Goal: Entertainment & Leisure: Browse casually

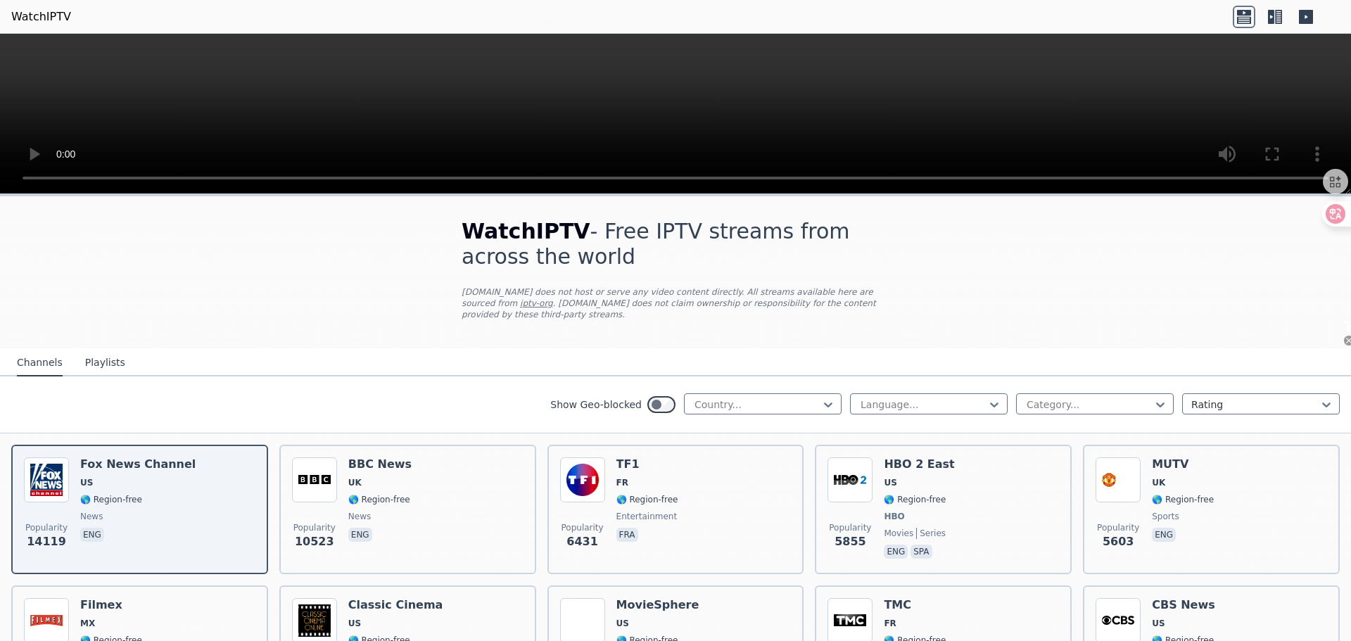
select select "**"
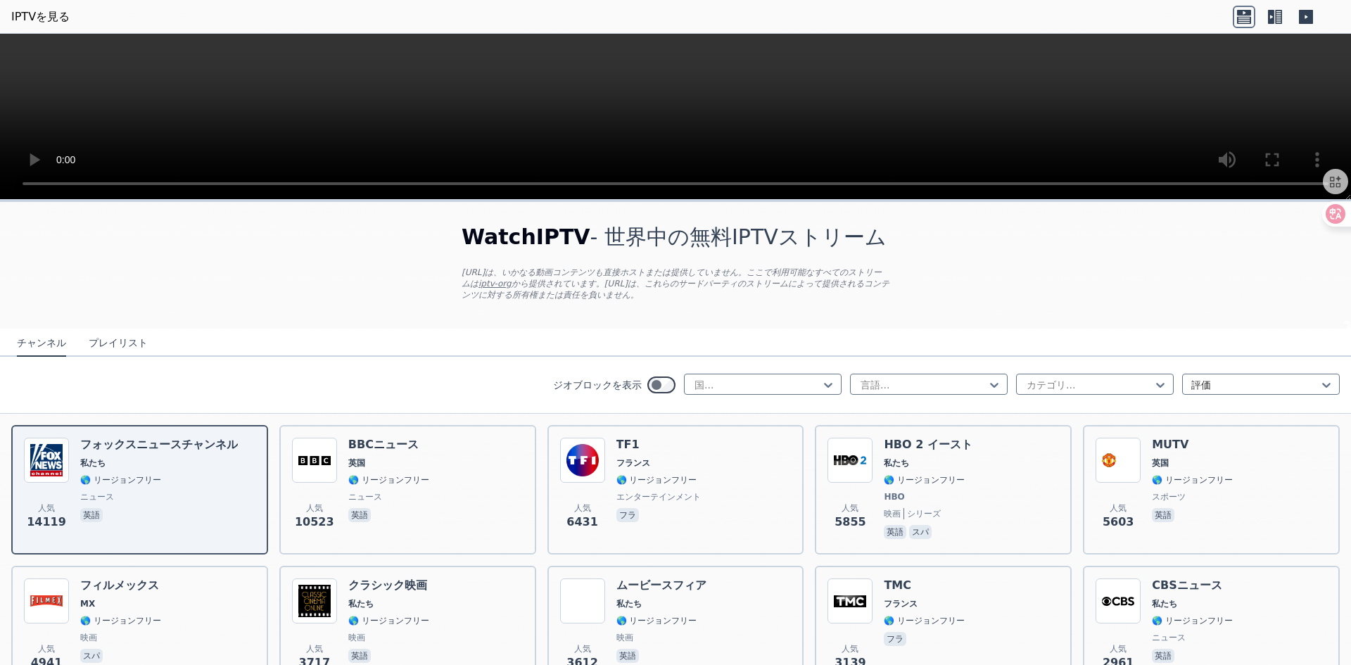
click at [725, 111] on video at bounding box center [675, 117] width 1351 height 166
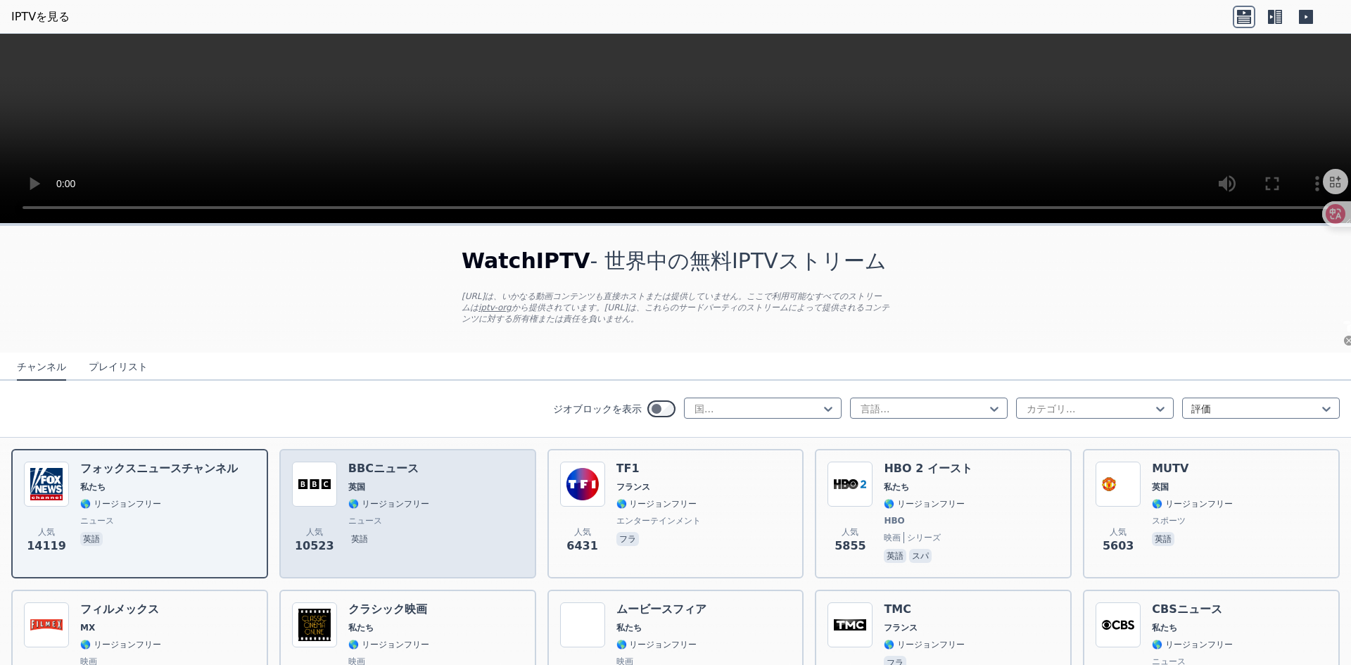
click at [410, 514] on div "人気 10523 BBCニュース 英国 🌎 リージョンフリー ニュース 英語" at bounding box center [408, 514] width 232 height 104
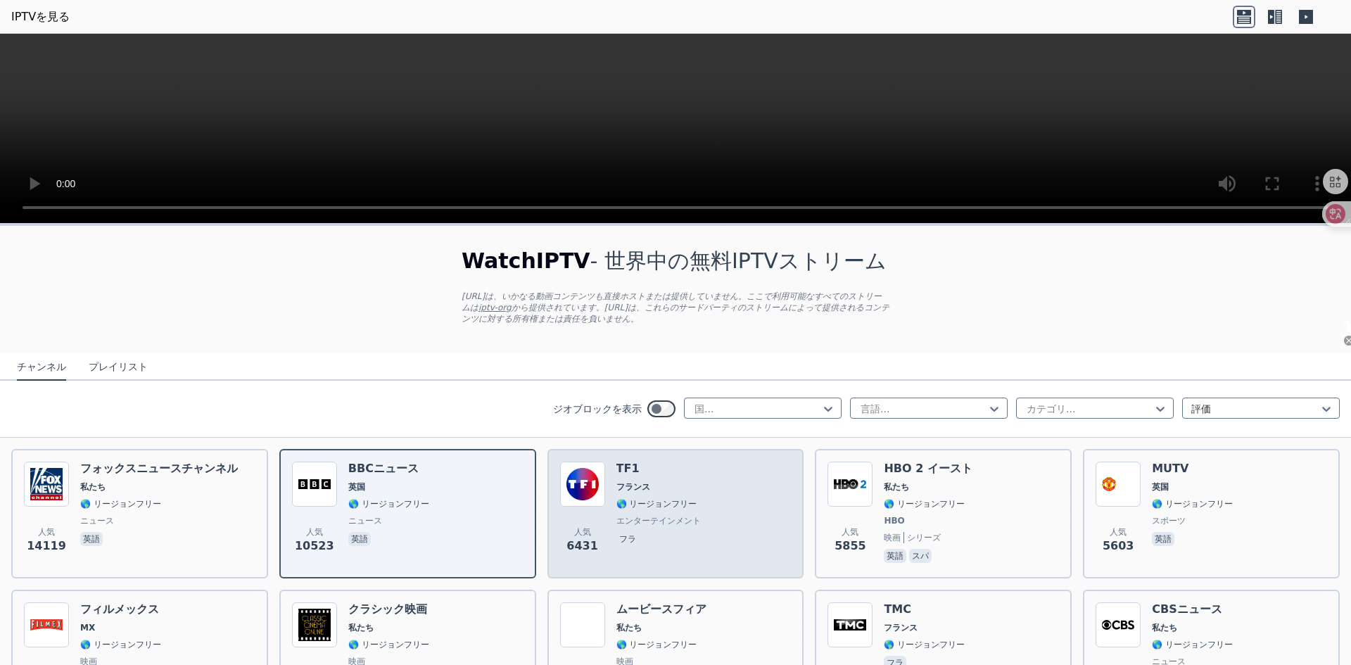
click at [650, 507] on font "🌎 リージョンフリー" at bounding box center [657, 504] width 81 height 10
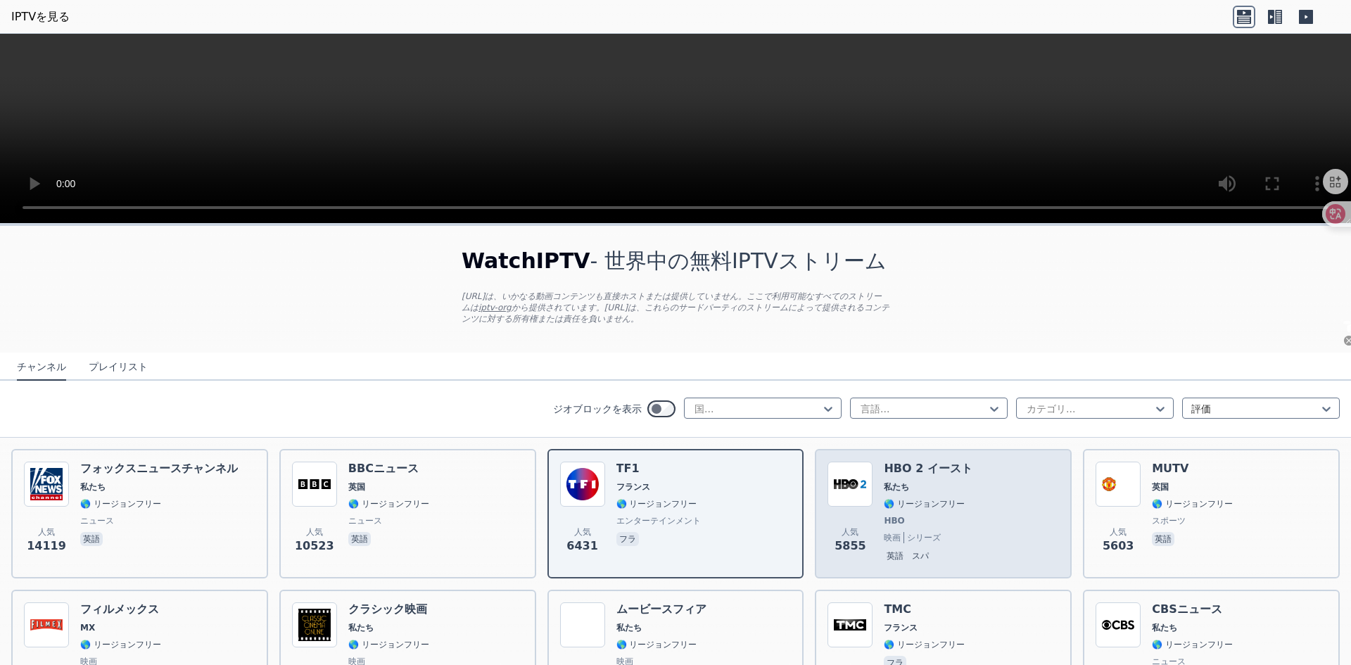
click at [950, 493] on div "人気 5855 HBO 2 イースト 私たち 🌎 リージョンフリー HBO 映画 シリーズ 英語 スパ" at bounding box center [944, 514] width 232 height 104
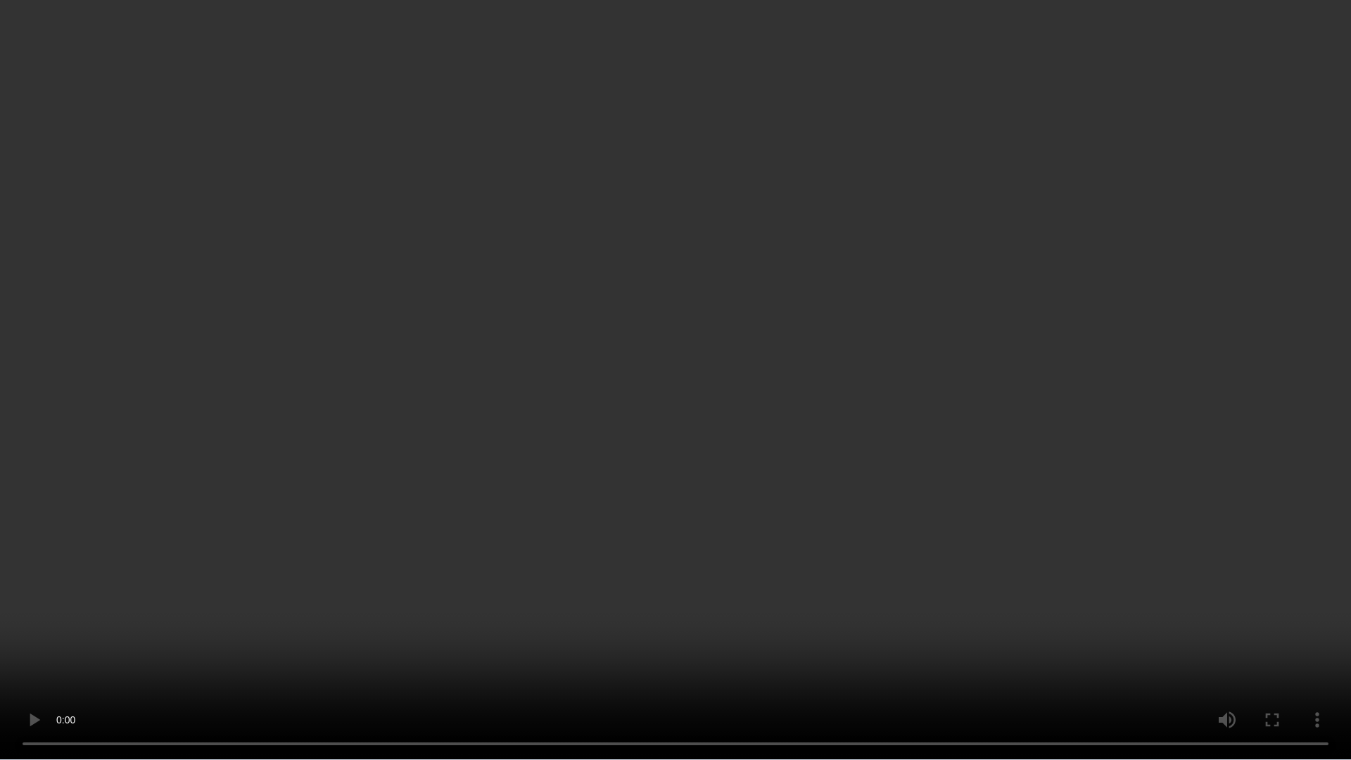
click at [1205, 373] on video at bounding box center [675, 380] width 1351 height 760
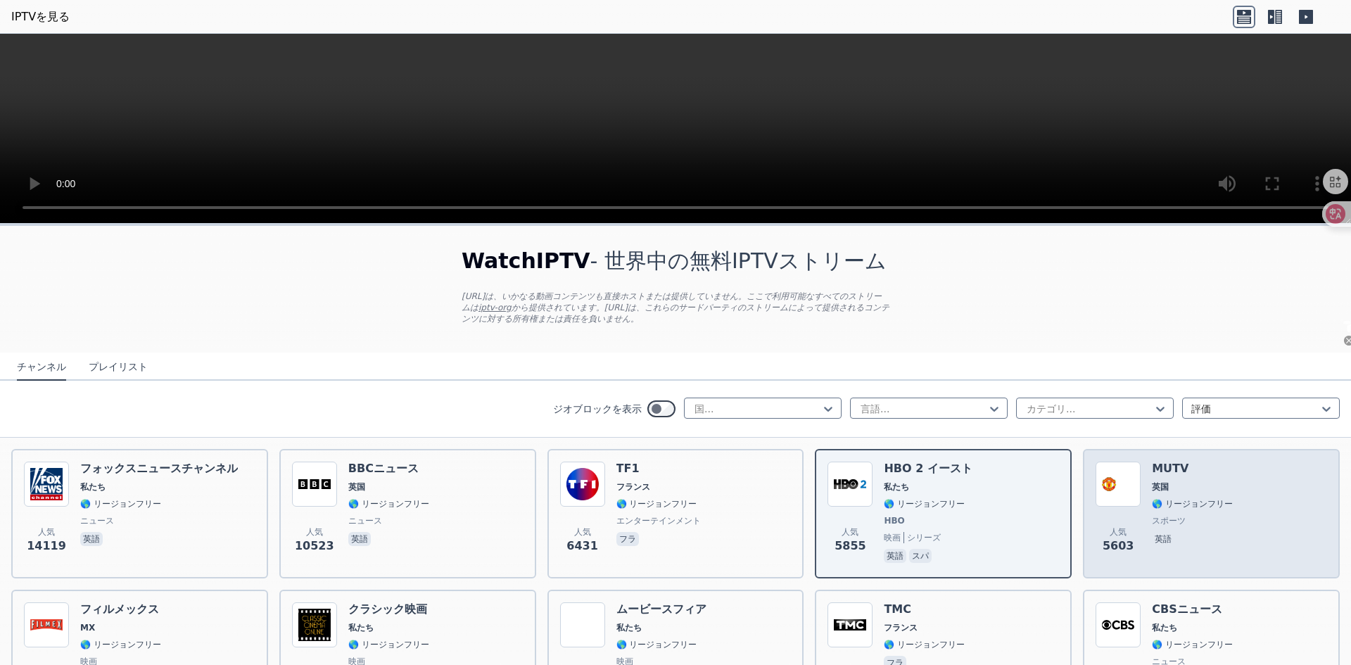
click at [1219, 474] on div "人気 5603 MUTV 英国 🌎 リージョンフリー スポーツ 英語" at bounding box center [1212, 514] width 232 height 104
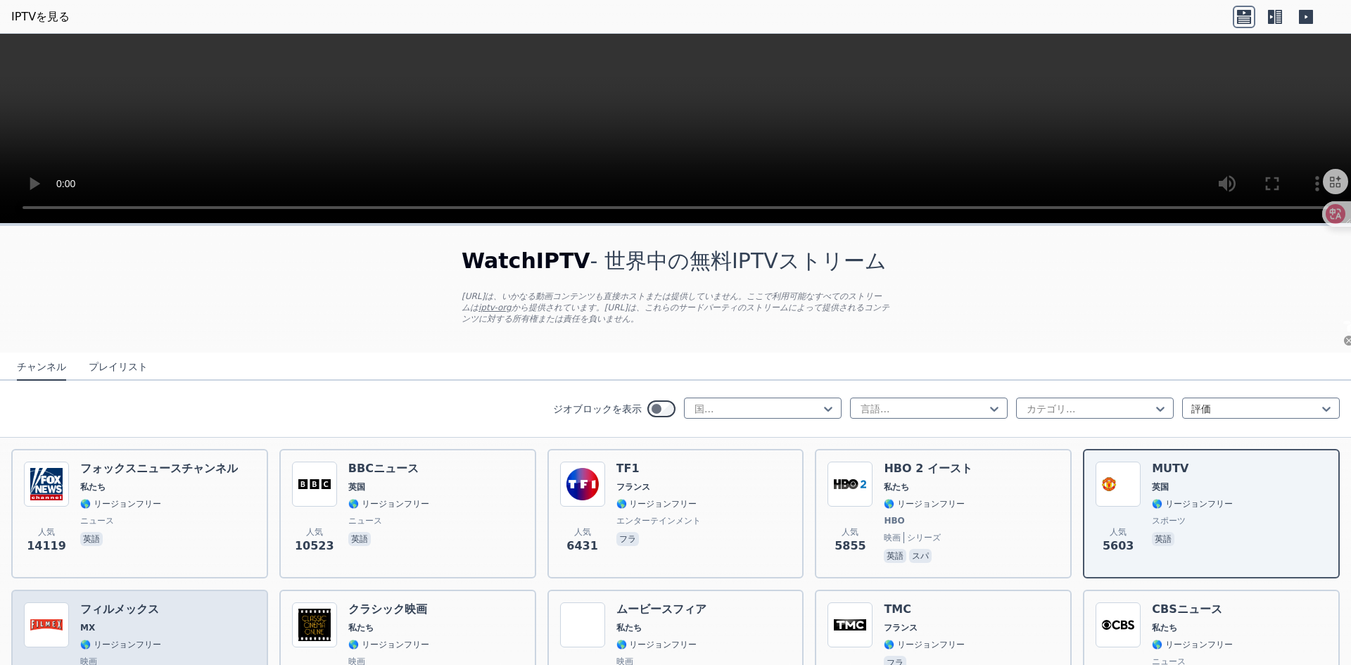
click at [144, 629] on div "人気 4941 フィルメックス MX 🌎 リージョンフリー 映画 スパ" at bounding box center [140, 652] width 232 height 101
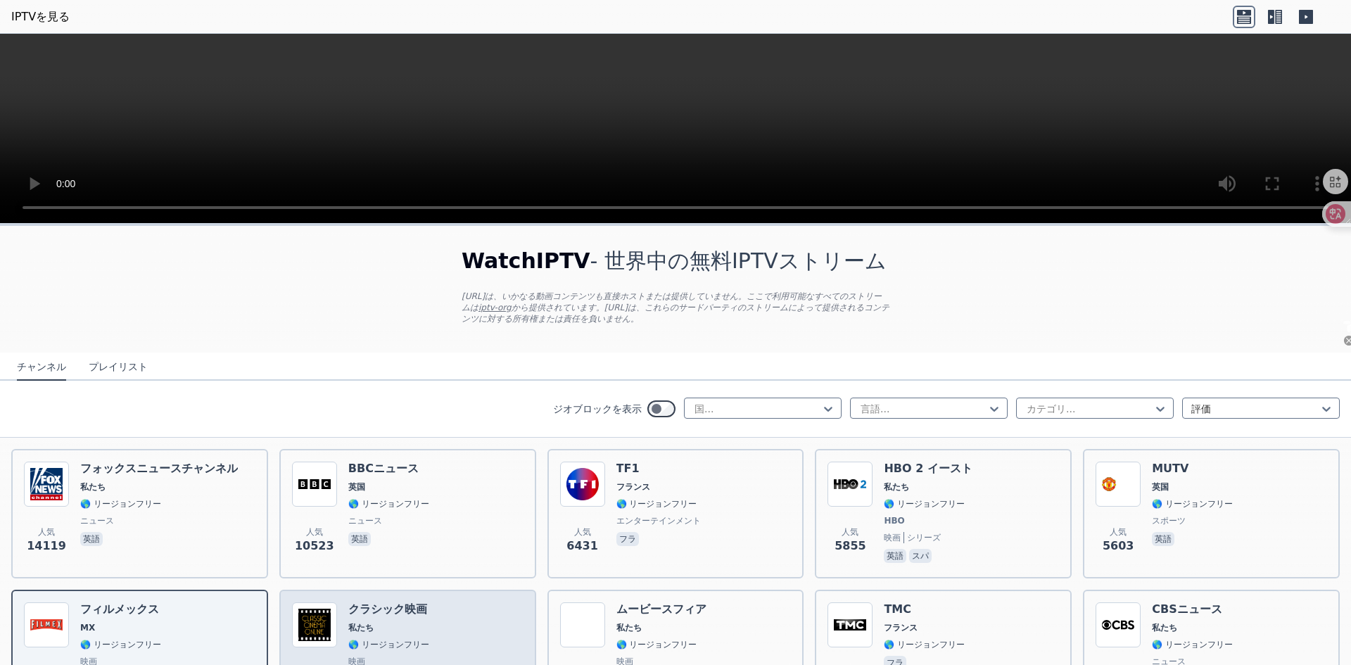
click at [421, 609] on div "人気 3717 クラシック映画 私たち 🌎 リージョンフリー 映画 英語" at bounding box center [408, 652] width 232 height 101
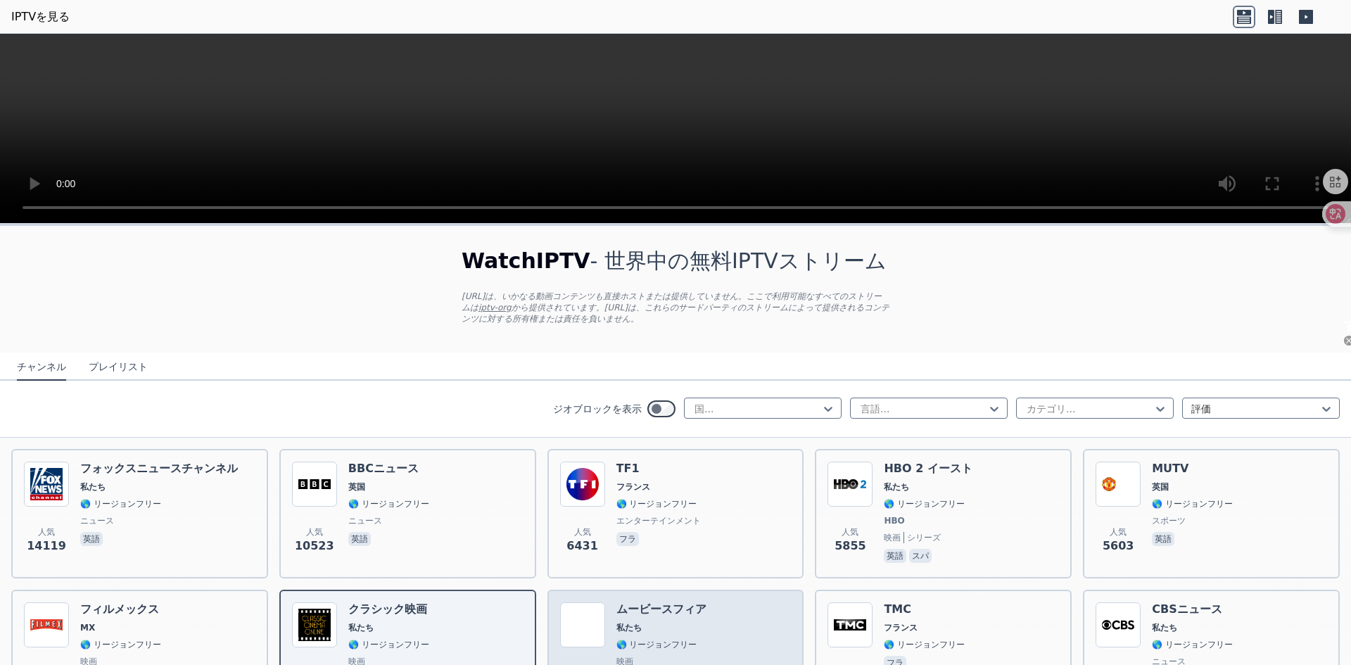
click at [681, 615] on div "人気 3612 ムービースフィア 私たち 🌎 リージョンフリー 映画 英語" at bounding box center [676, 652] width 232 height 101
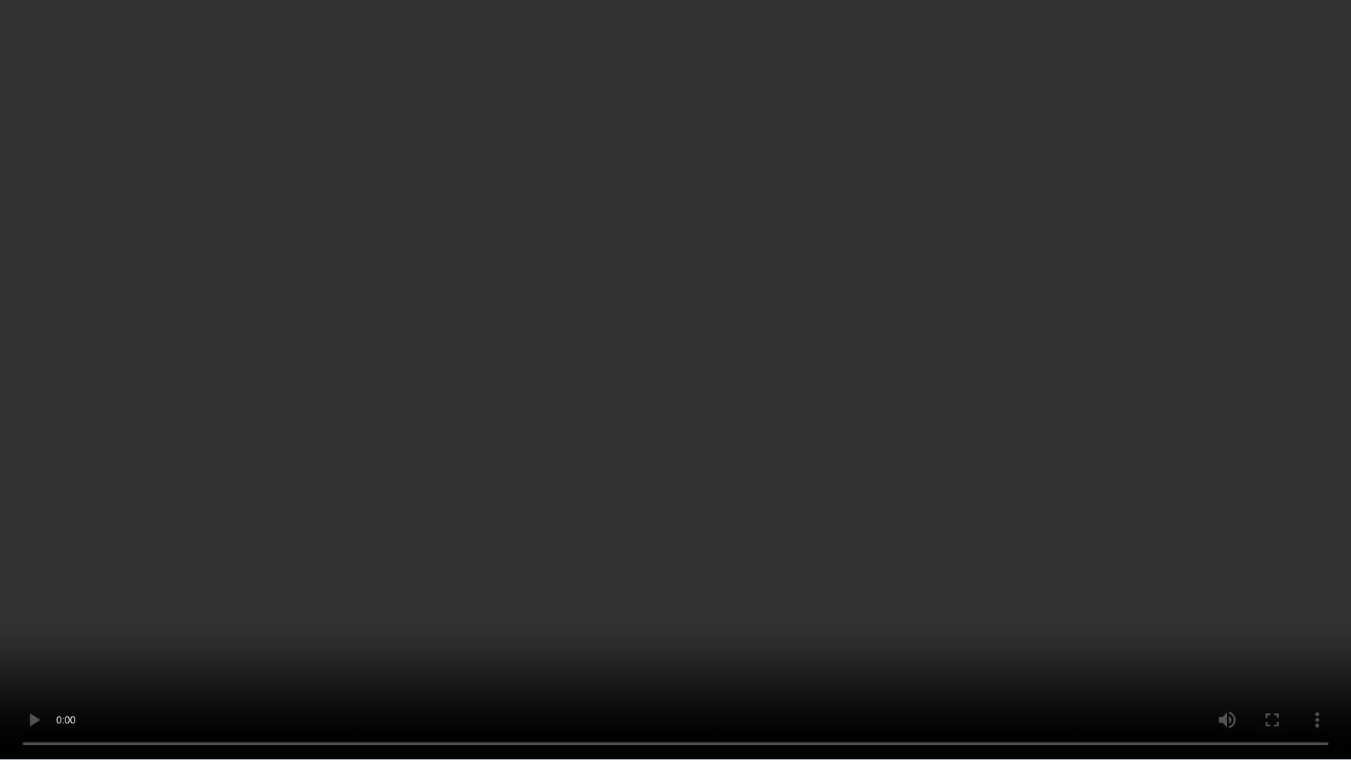
click at [1111, 466] on video at bounding box center [675, 380] width 1351 height 760
click at [1201, 431] on video at bounding box center [675, 380] width 1351 height 760
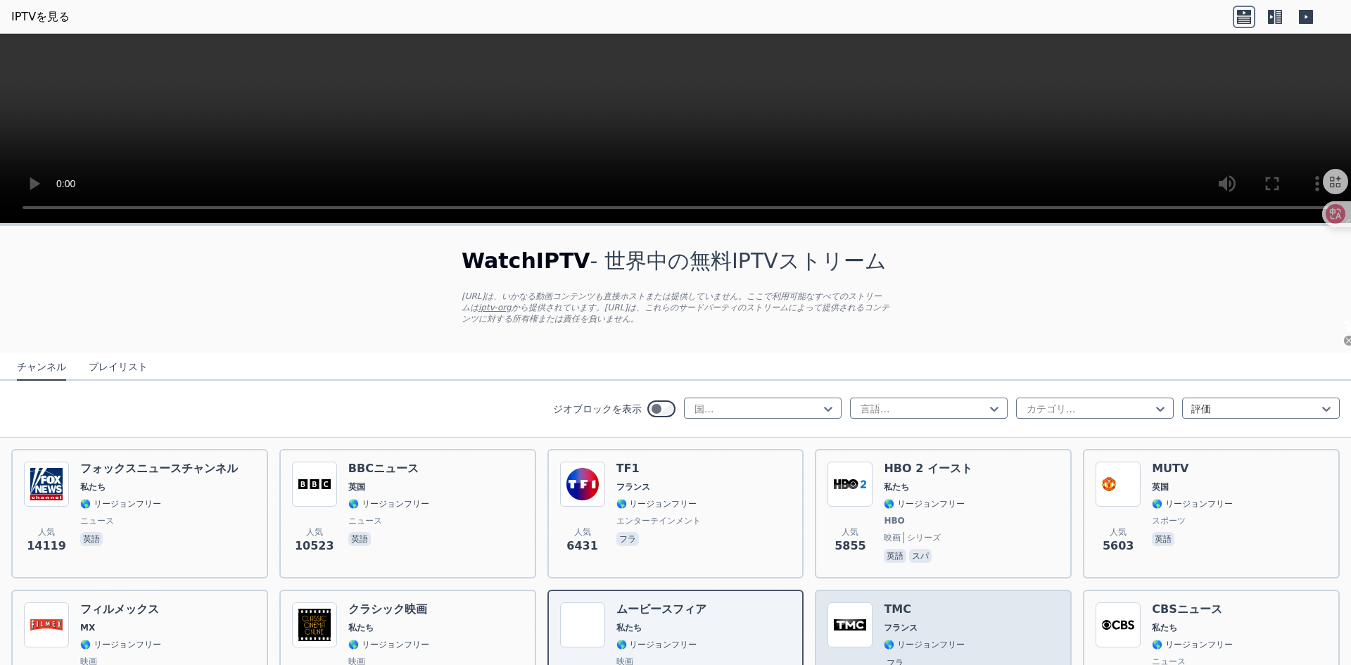
click at [902, 637] on div "TMC フランス 🌎 リージョンフリー フラ" at bounding box center [924, 652] width 81 height 101
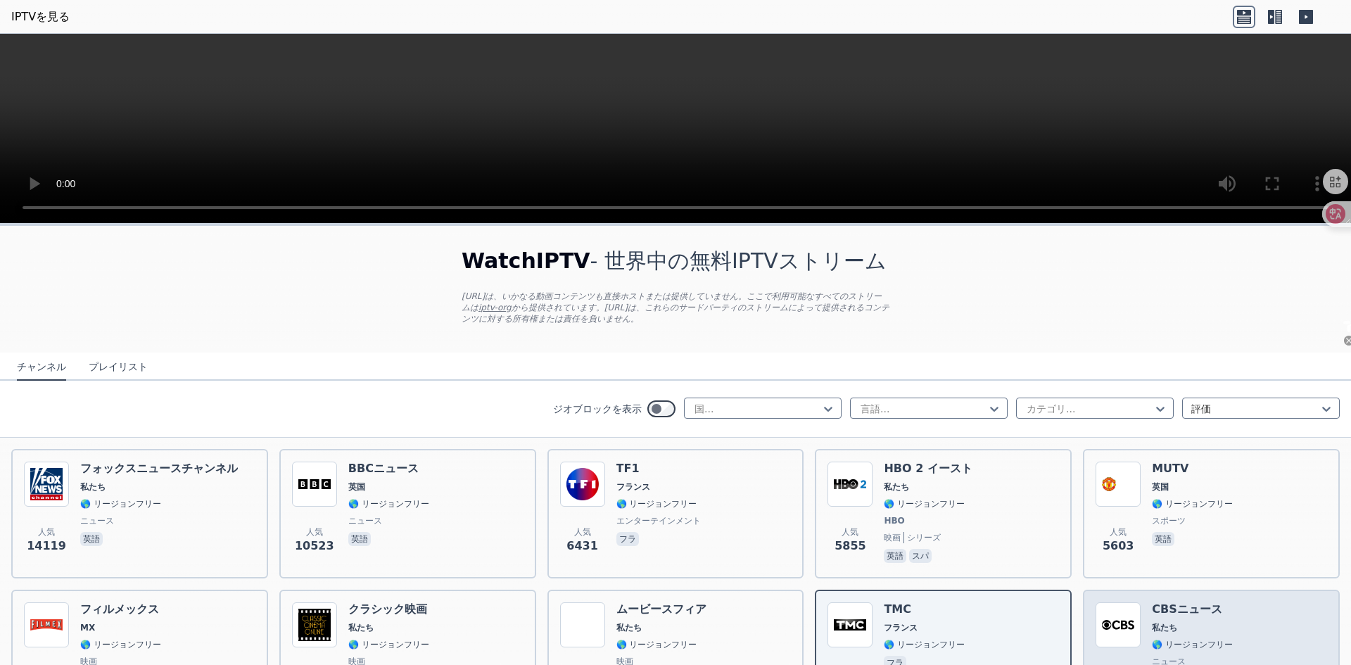
click at [1195, 638] on div "CBSニュース 私たち 🌎 リージョンフリー ニュース 英語" at bounding box center [1192, 652] width 81 height 101
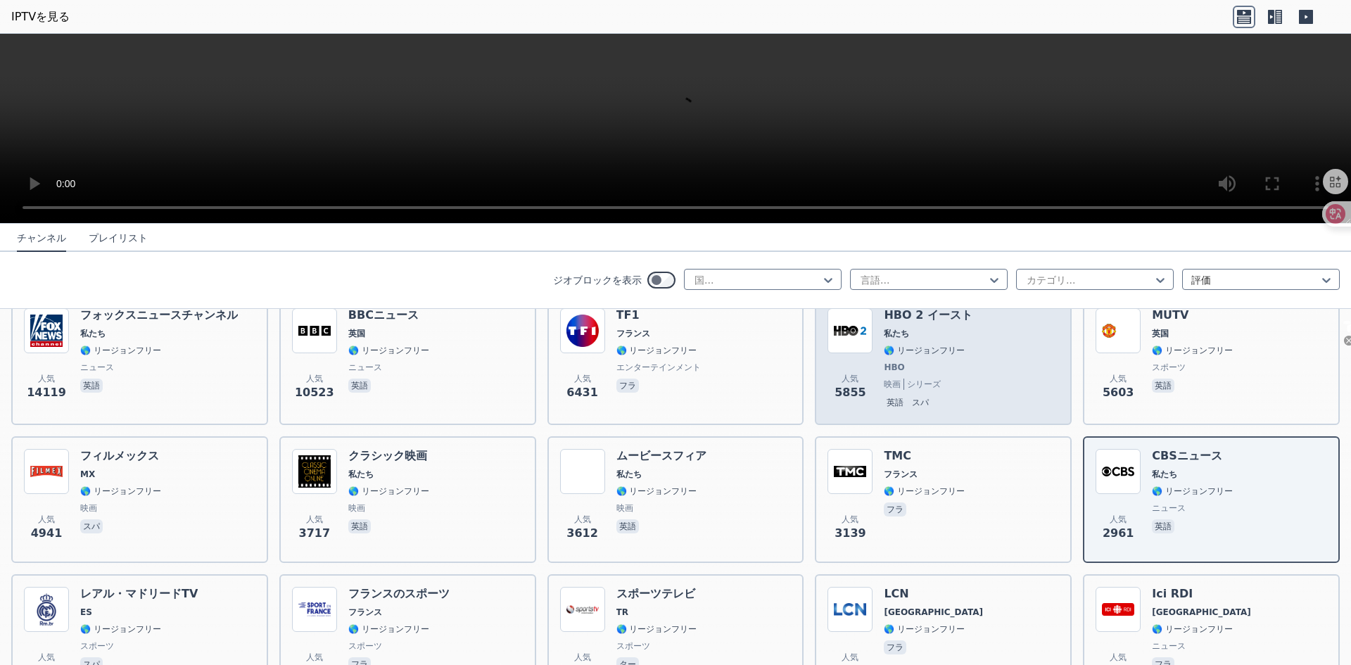
scroll to position [282, 0]
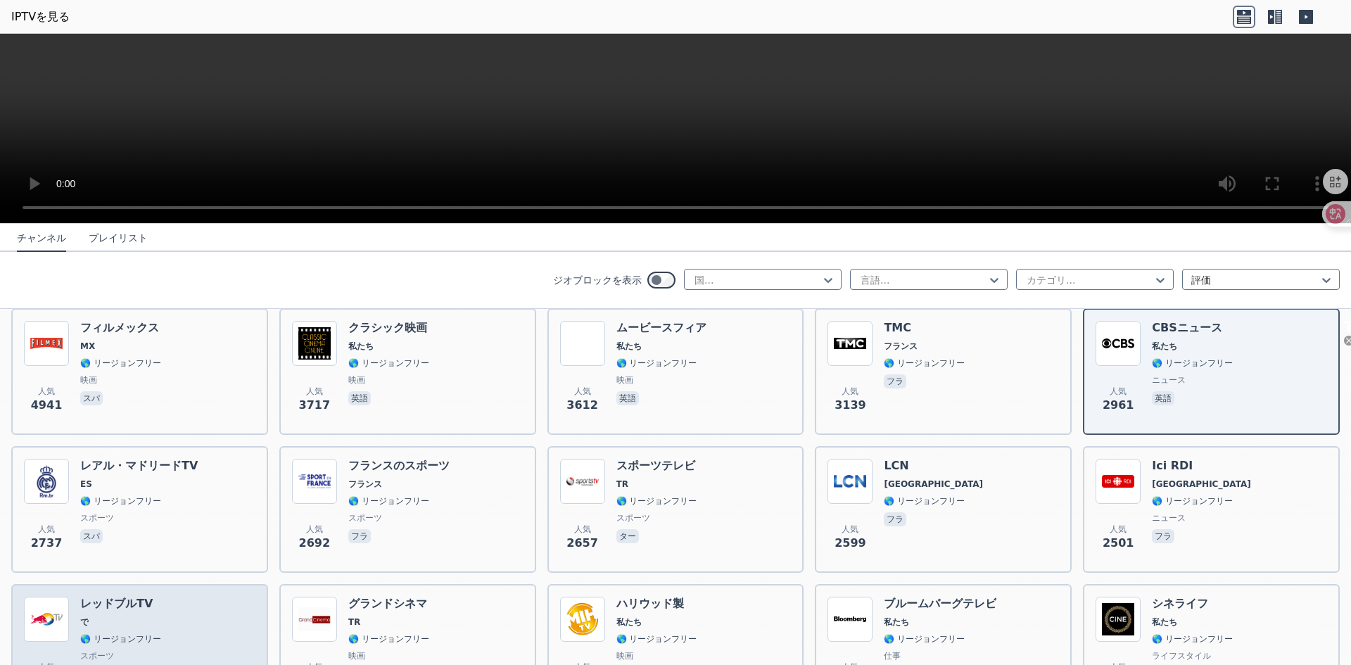
click at [183, 629] on div "人気 2472 レッドブルTV で 🌎 リージョンフリー スポーツ 英語 デュー" at bounding box center [140, 647] width 232 height 101
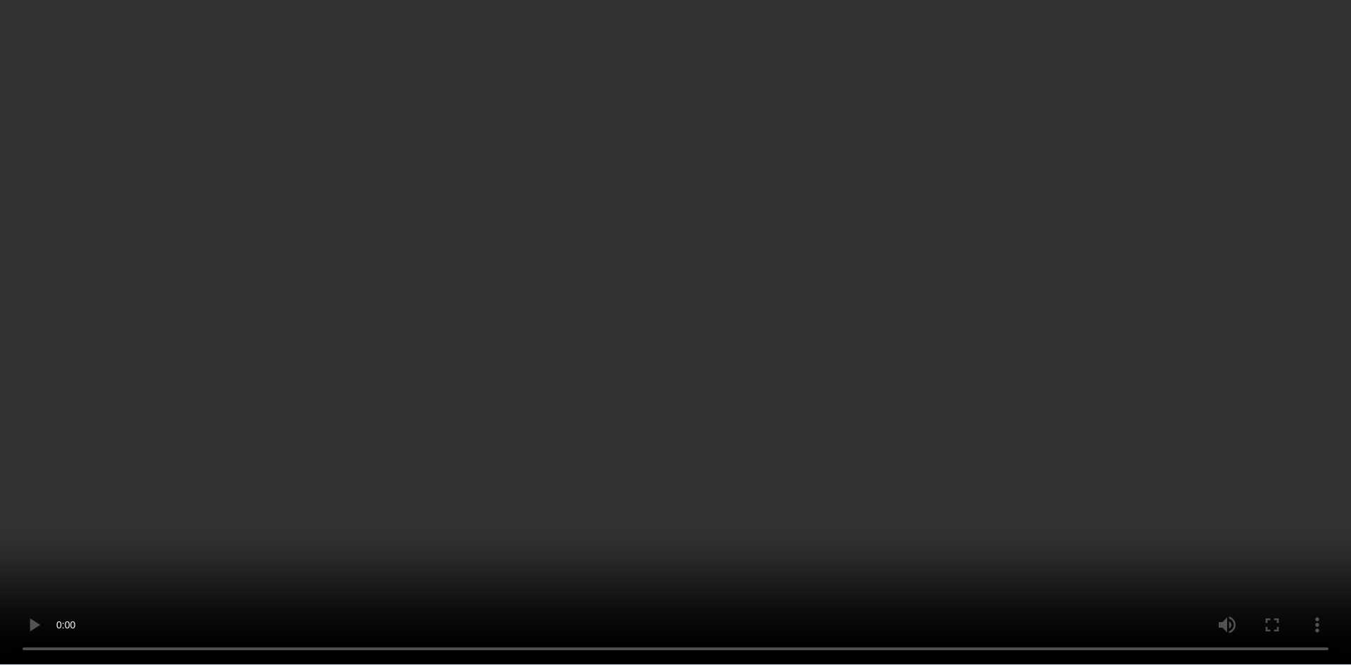
scroll to position [3871, 0]
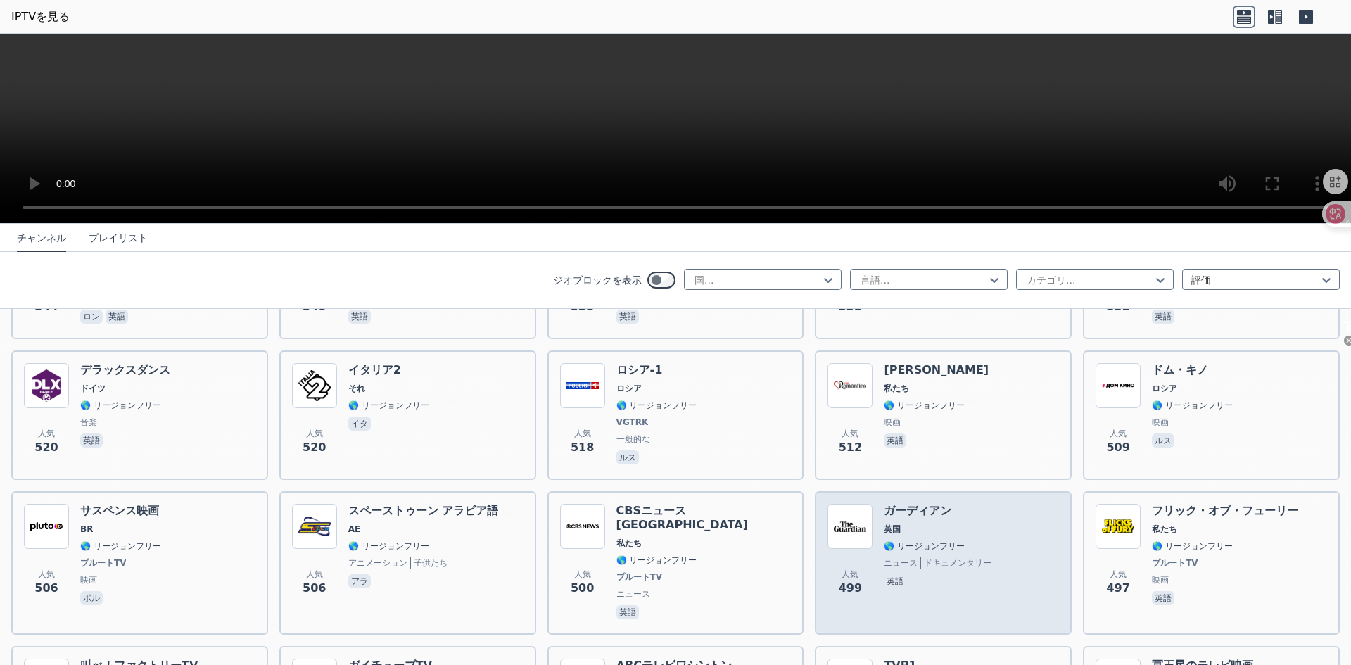
click at [911, 606] on div "ガーディアン 英国 🌎 リージョンフリー ニュース ドキュメンタリー 英語" at bounding box center [938, 563] width 108 height 118
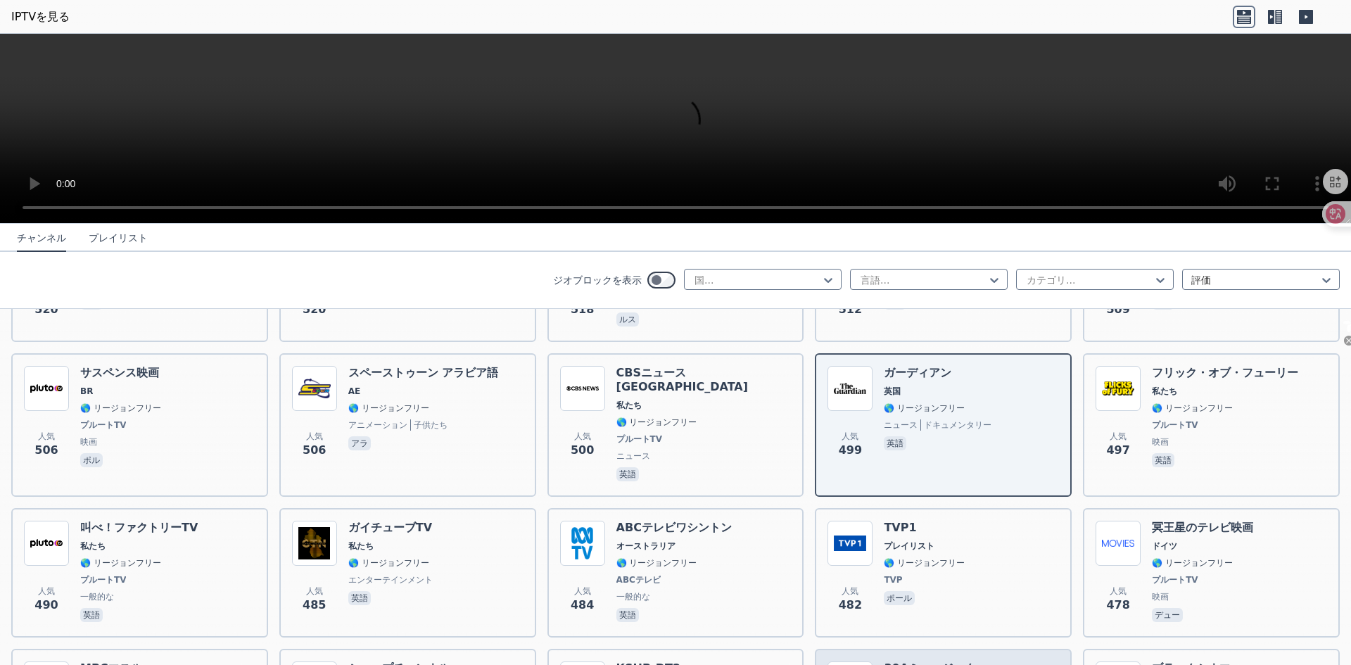
scroll to position [4082, 0]
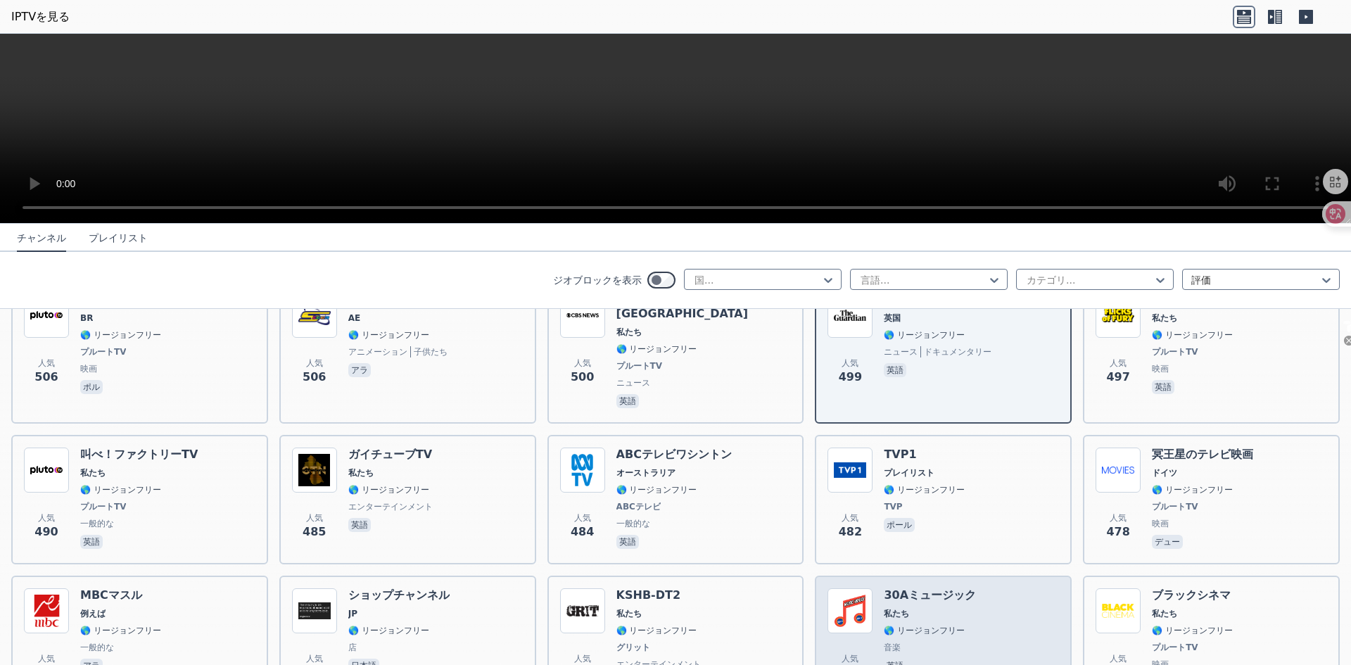
click at [905, 608] on span "私たち" at bounding box center [930, 613] width 92 height 11
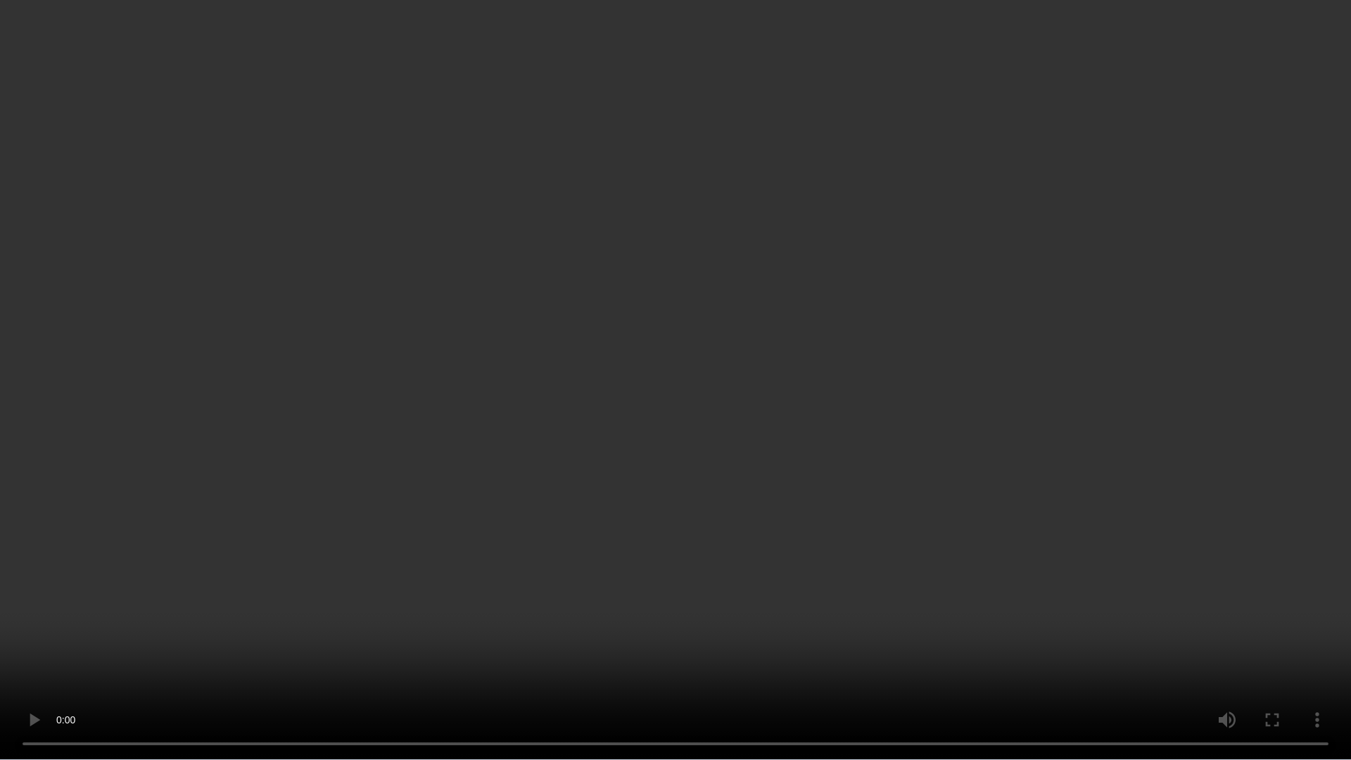
click at [1174, 427] on video at bounding box center [675, 380] width 1351 height 760
click at [1193, 438] on video at bounding box center [675, 380] width 1351 height 760
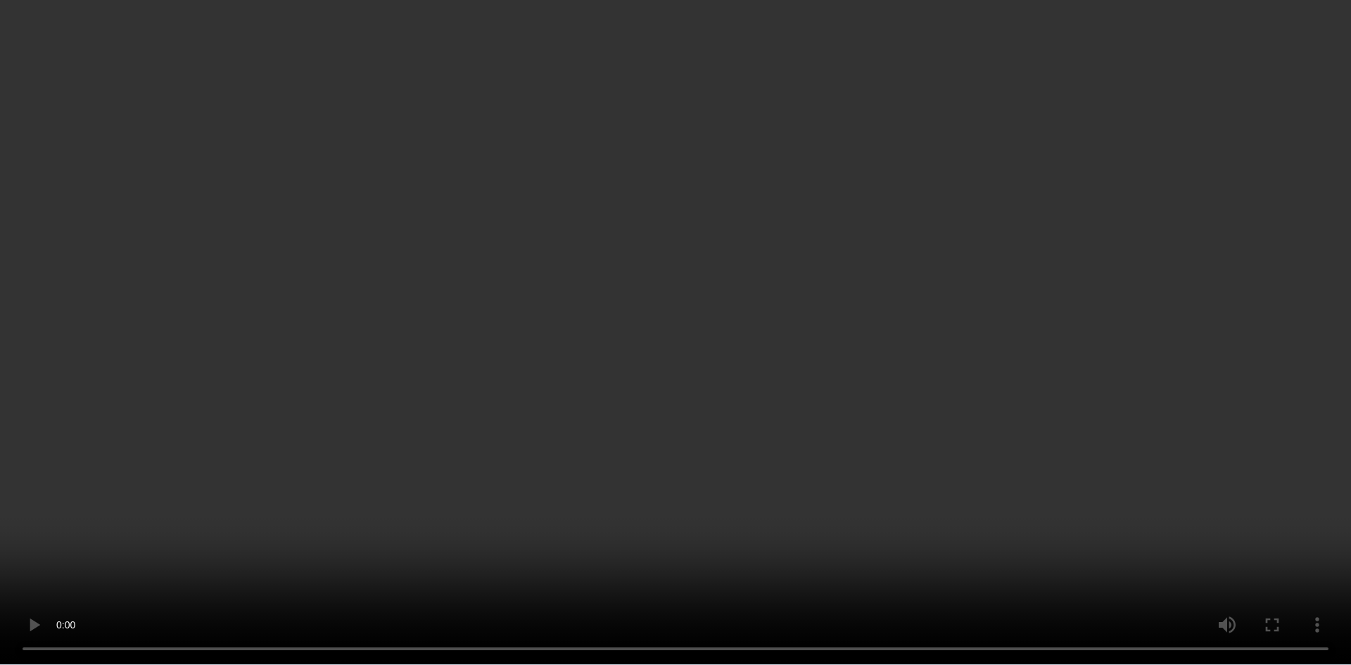
scroll to position [4293, 0]
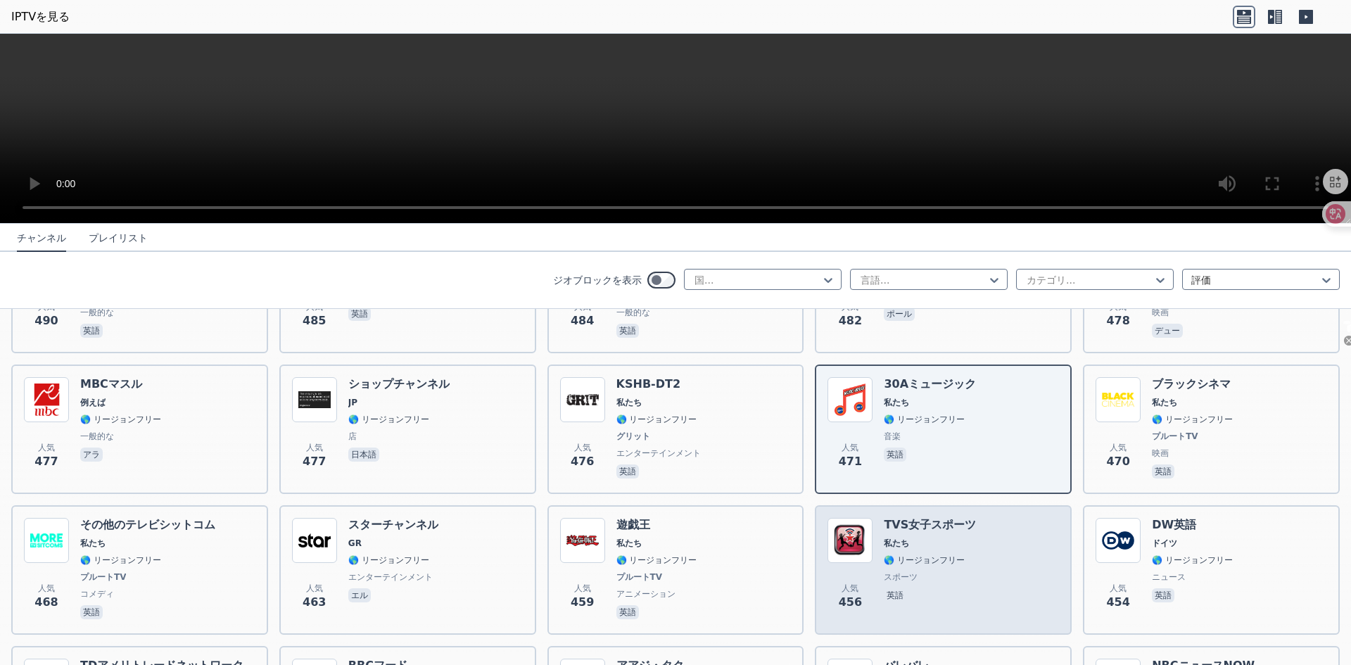
click at [1008, 539] on div "人気 456 TVS女子スポーツ 私たち 🌎 リージョンフリー スポーツ 英語" at bounding box center [944, 570] width 232 height 104
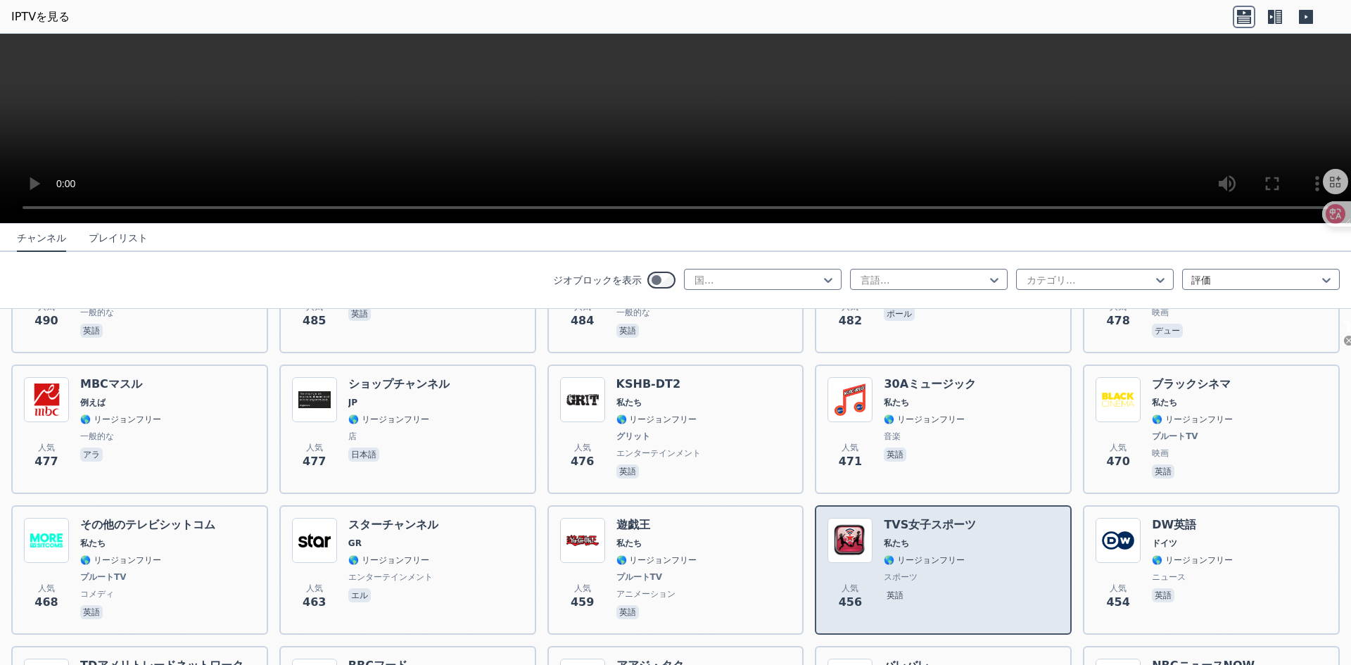
click at [894, 538] on font "私たち" at bounding box center [896, 543] width 25 height 10
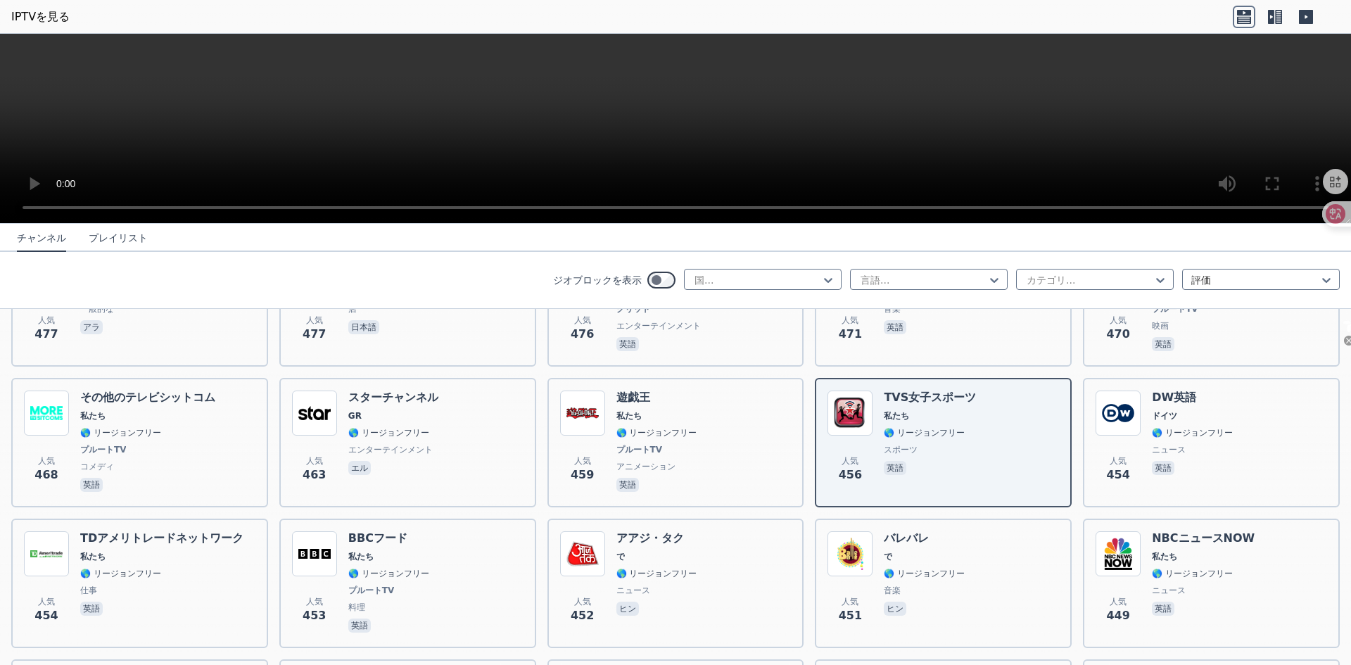
scroll to position [4434, 0]
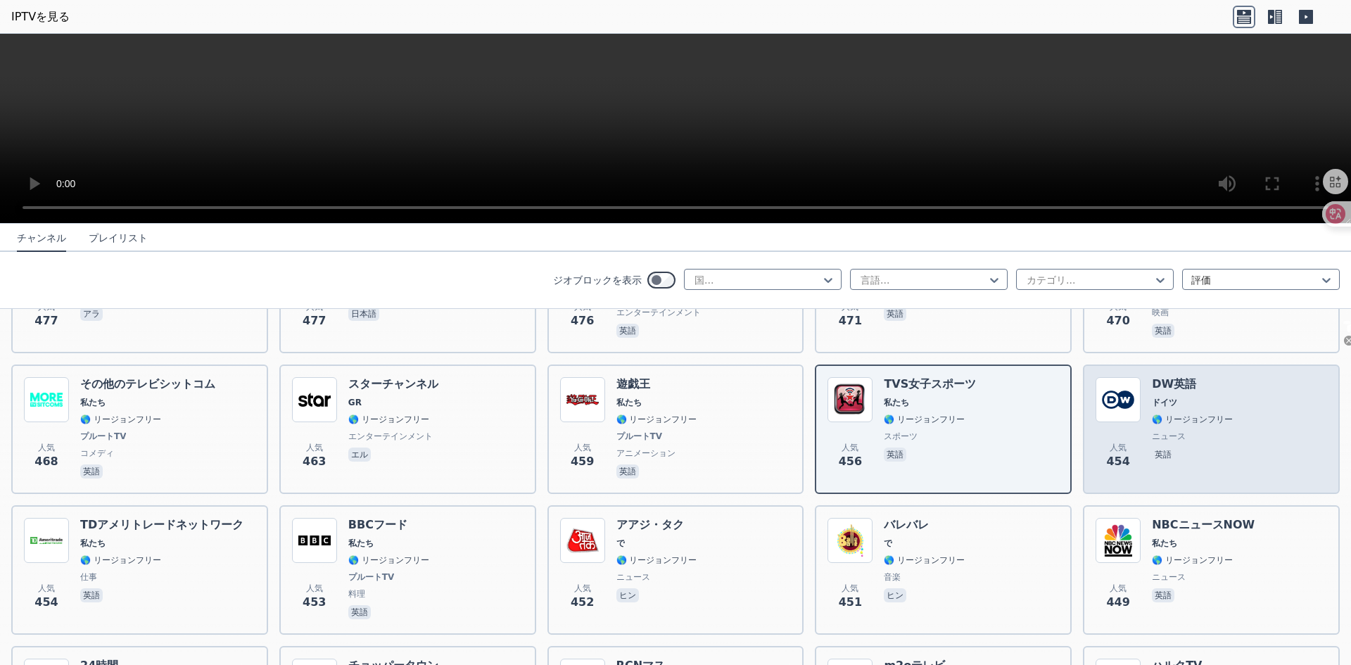
click at [1166, 397] on span "ドイツ" at bounding box center [1192, 402] width 81 height 11
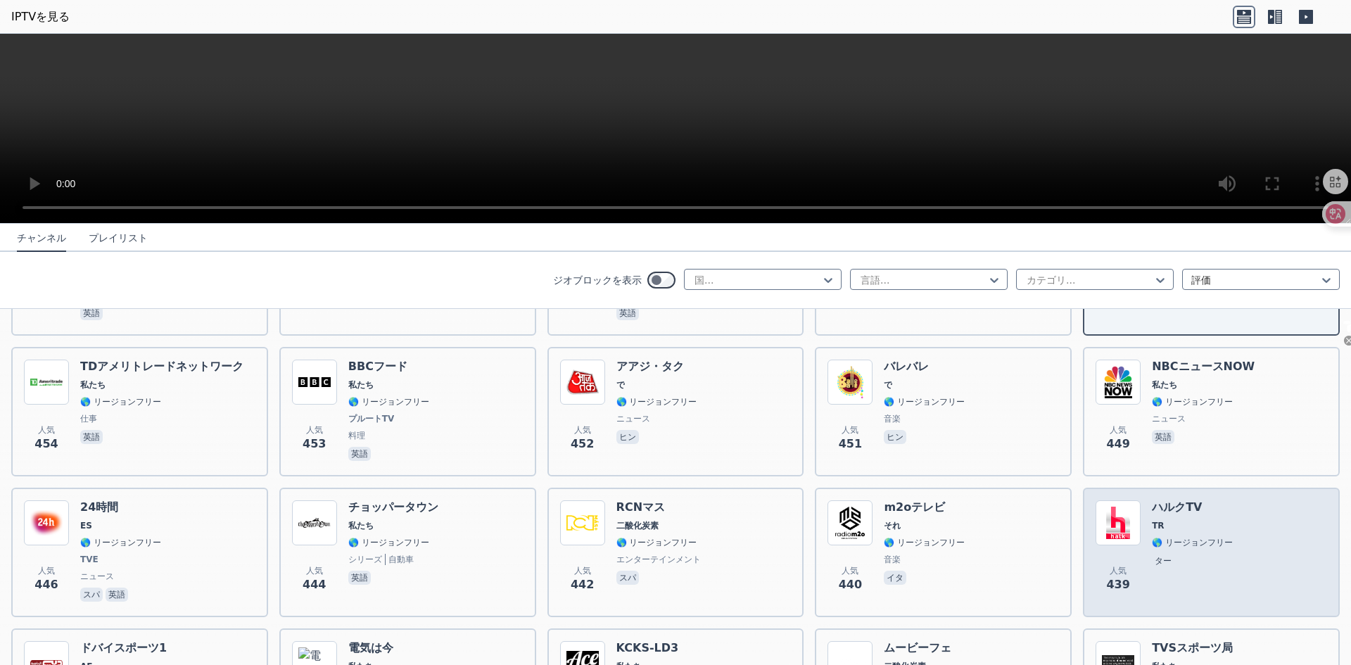
scroll to position [4645, 0]
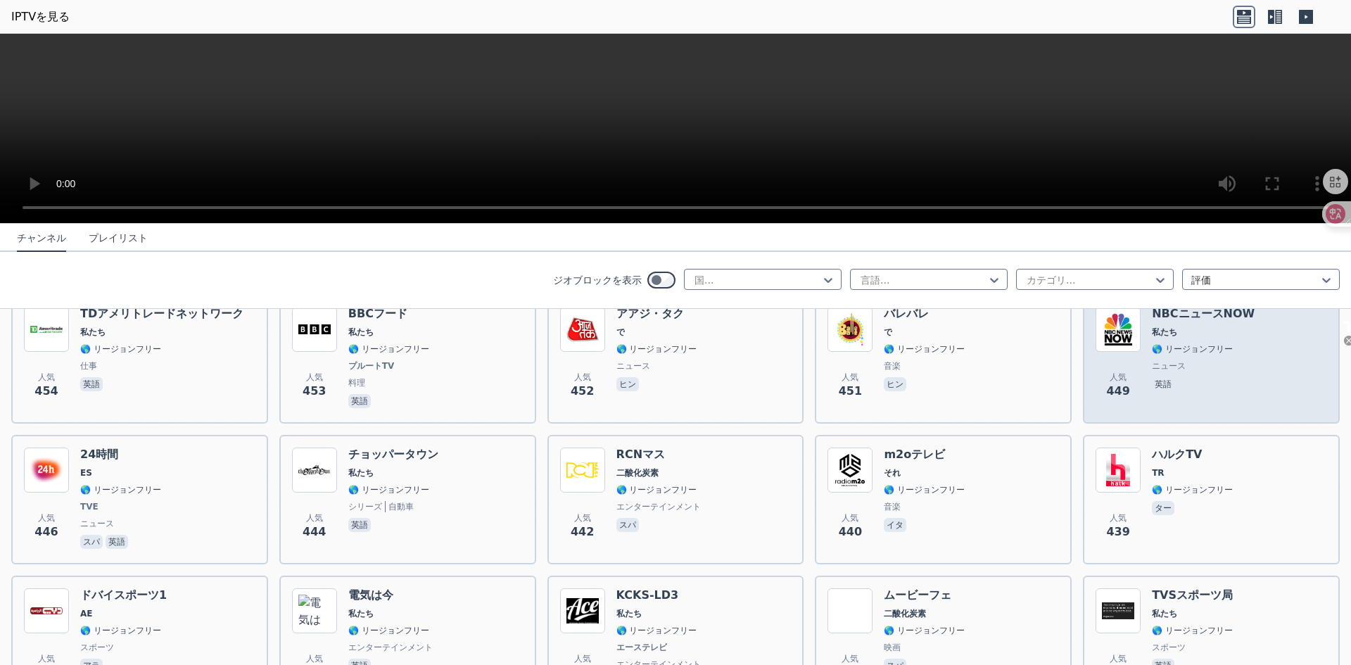
click at [1191, 344] on font "🌎 リージョンフリー" at bounding box center [1192, 349] width 81 height 10
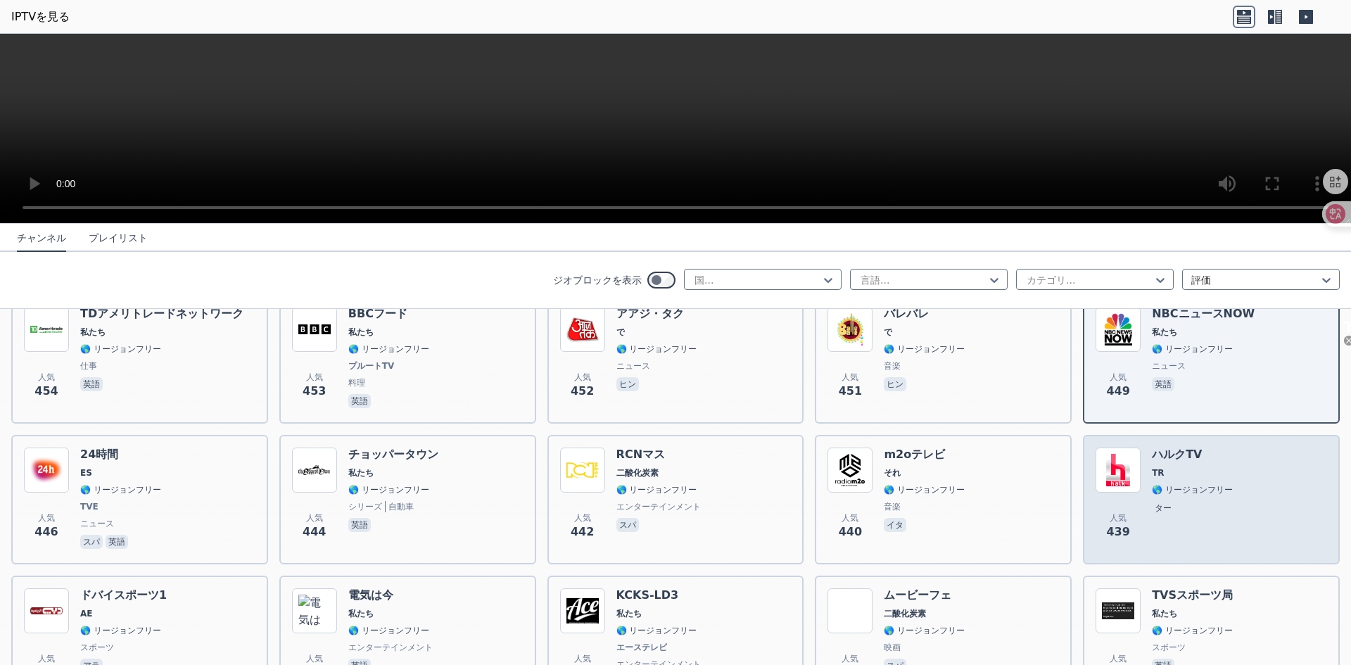
click at [1125, 504] on span "人気 439" at bounding box center [1118, 526] width 45 height 45
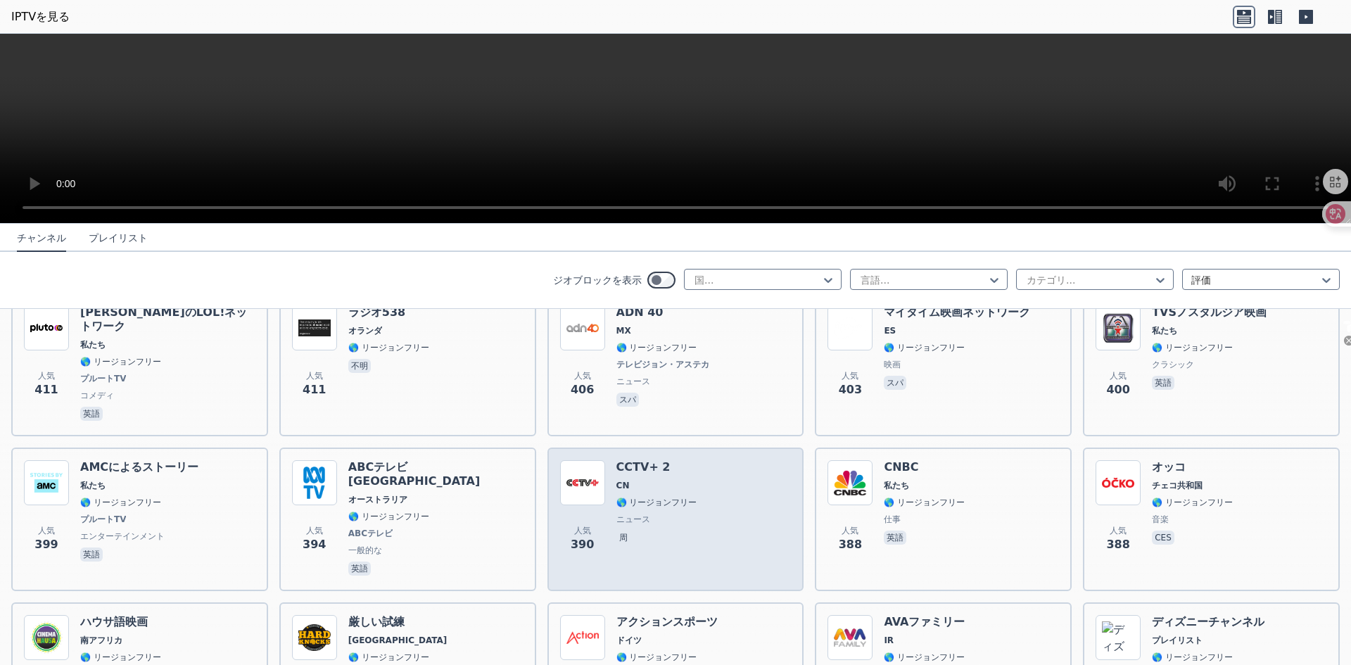
scroll to position [5208, 0]
click at [712, 462] on div "人気 390 CCTV+ 2 CN 🌎 リージョンフリー ニュース 周" at bounding box center [676, 521] width 232 height 118
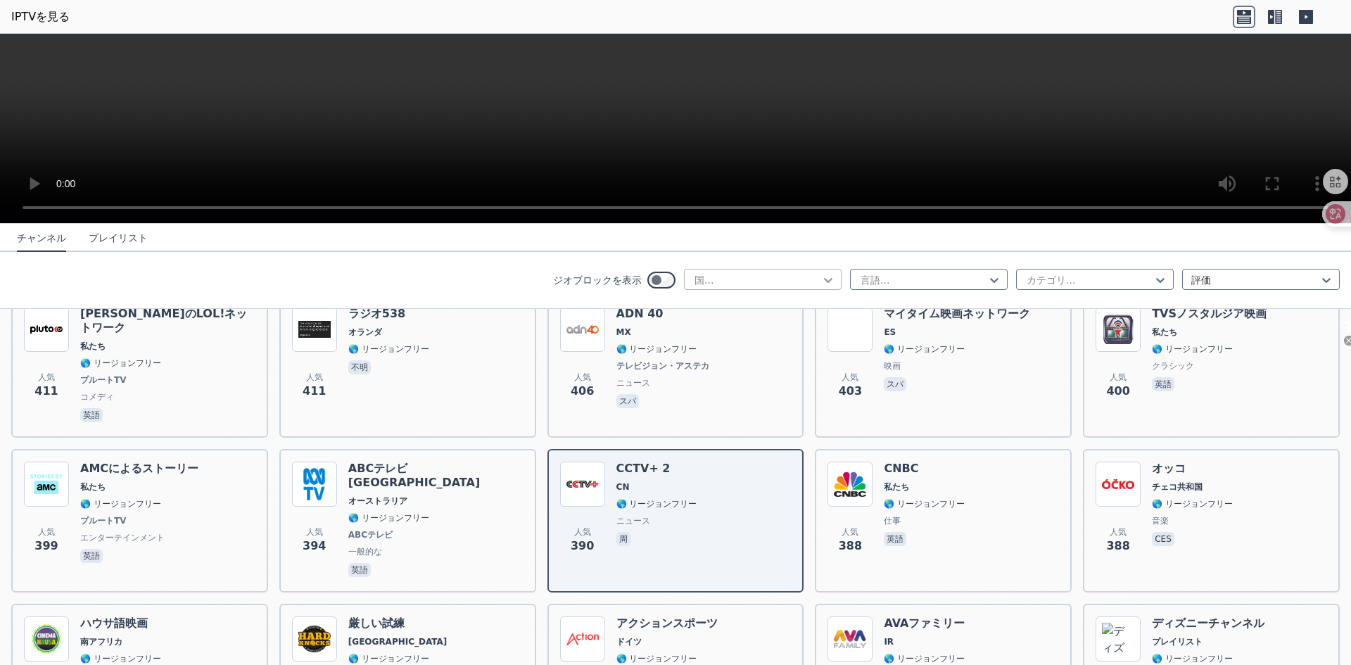
click at [824, 282] on icon at bounding box center [828, 280] width 14 height 14
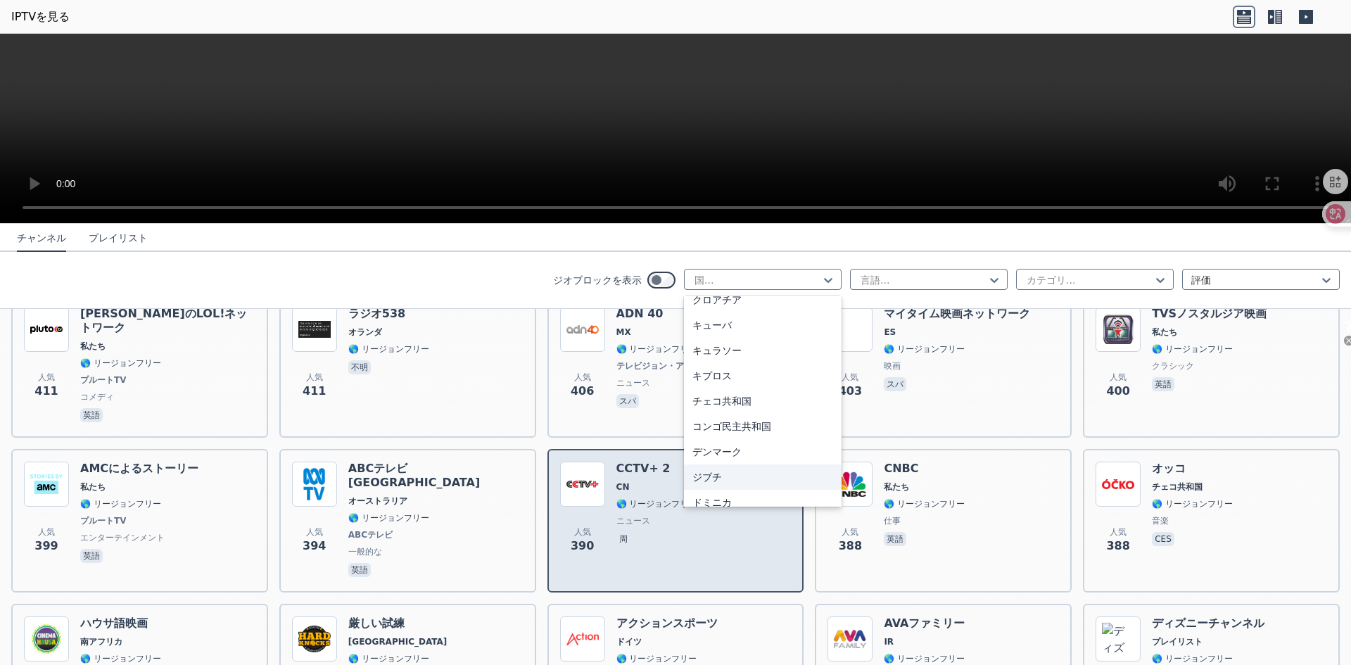
click at [617, 482] on font "CN" at bounding box center [623, 487] width 13 height 10
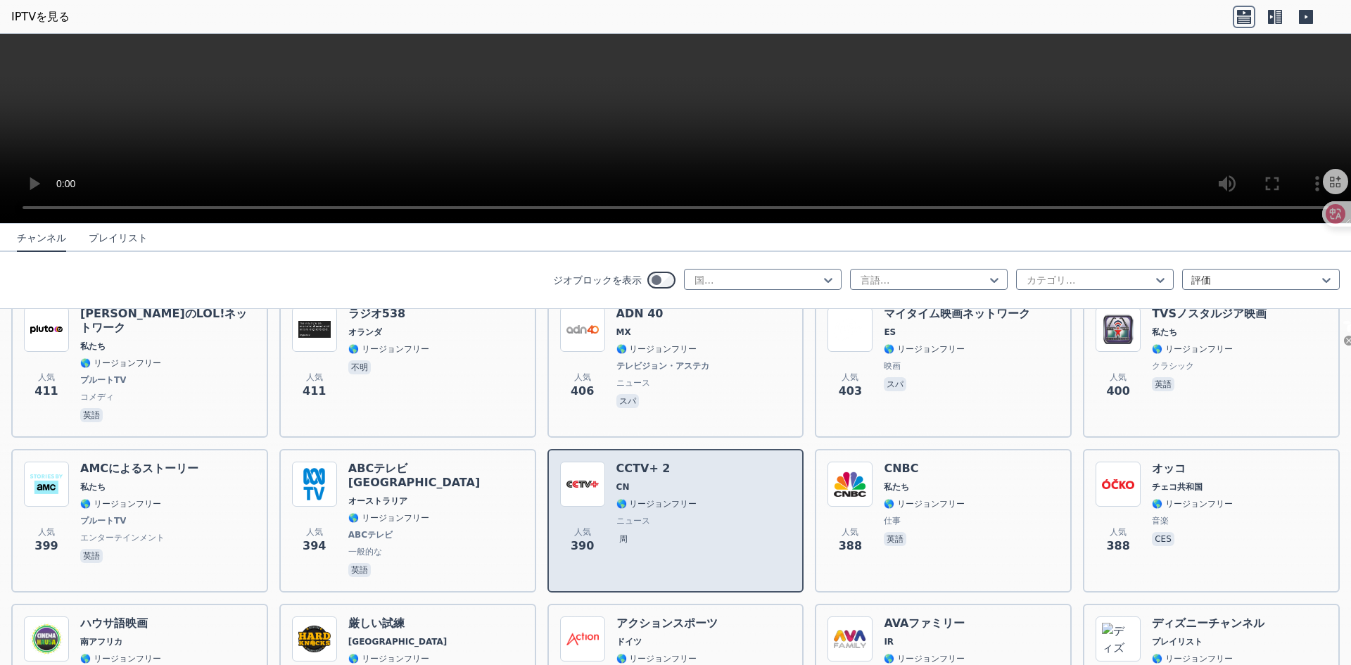
click at [609, 462] on div "人気 390 CCTV+ 2 CN 🌎 リージョンフリー ニュース 周" at bounding box center [676, 521] width 232 height 118
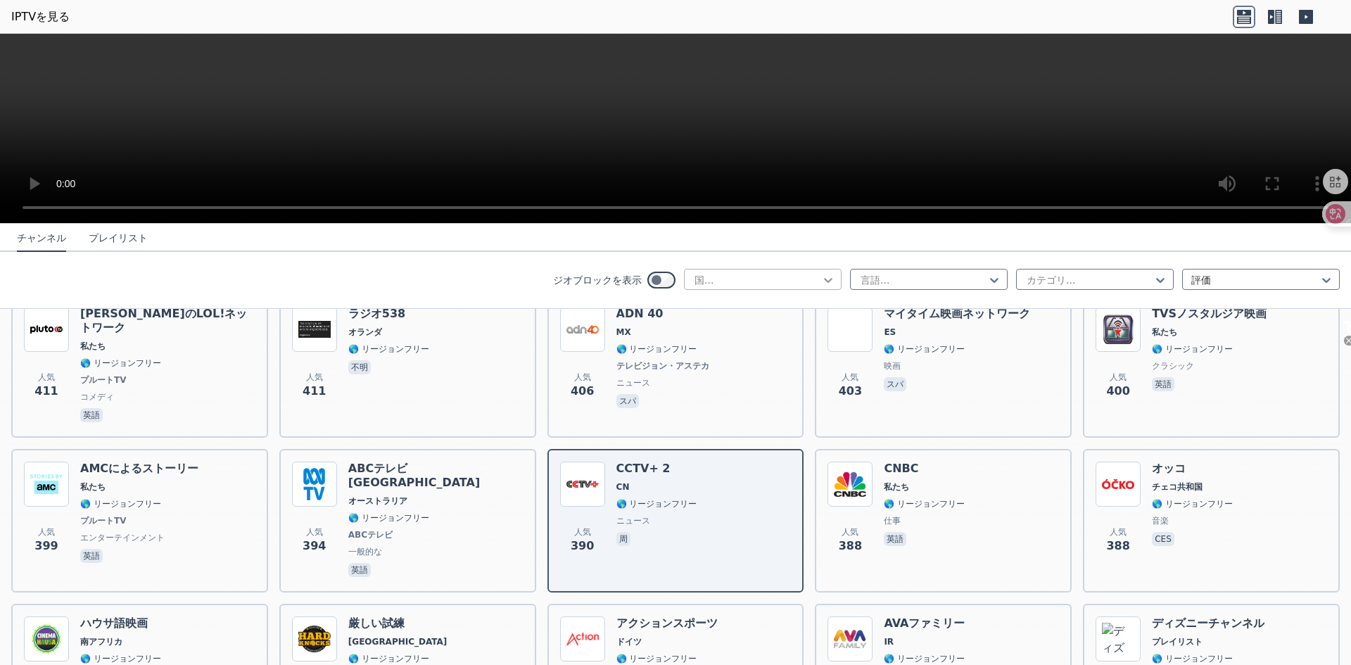
click at [822, 279] on icon at bounding box center [828, 280] width 14 height 14
click at [719, 364] on div "香港" at bounding box center [763, 355] width 158 height 25
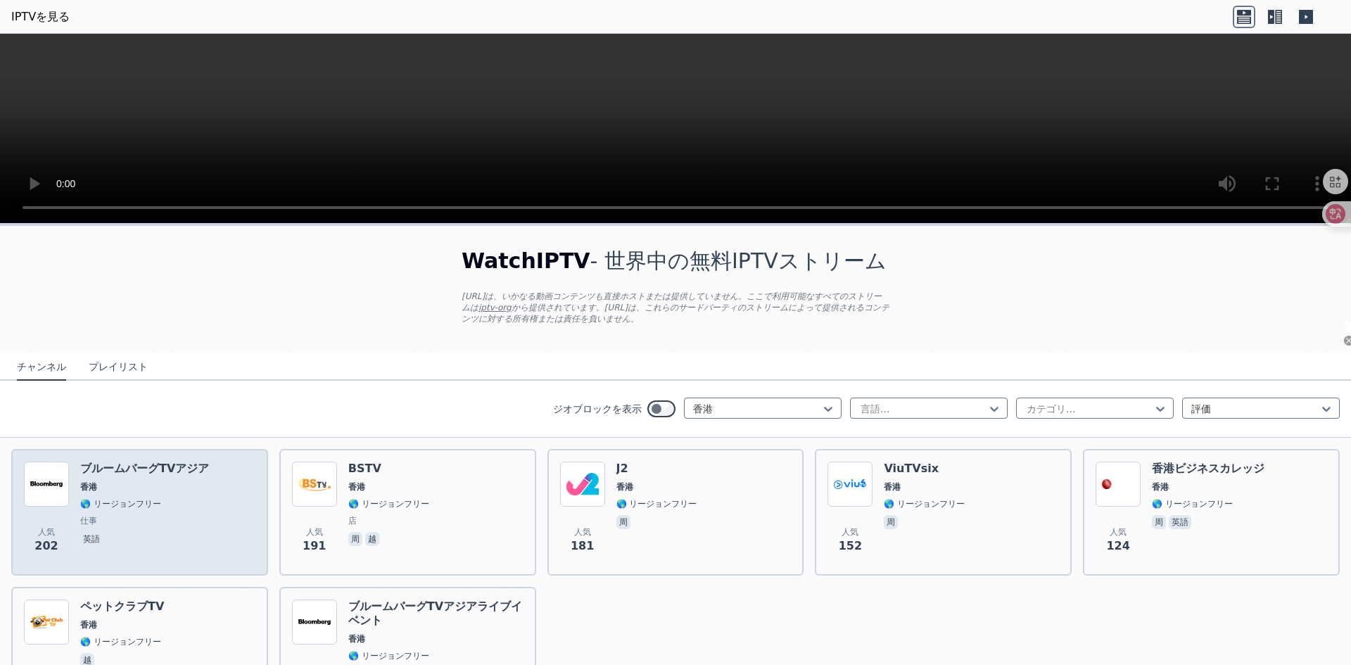
click at [174, 477] on div "ブルームバーグTVアジア 香港 🌎 リージョンフリー 仕事 英語" at bounding box center [144, 512] width 129 height 101
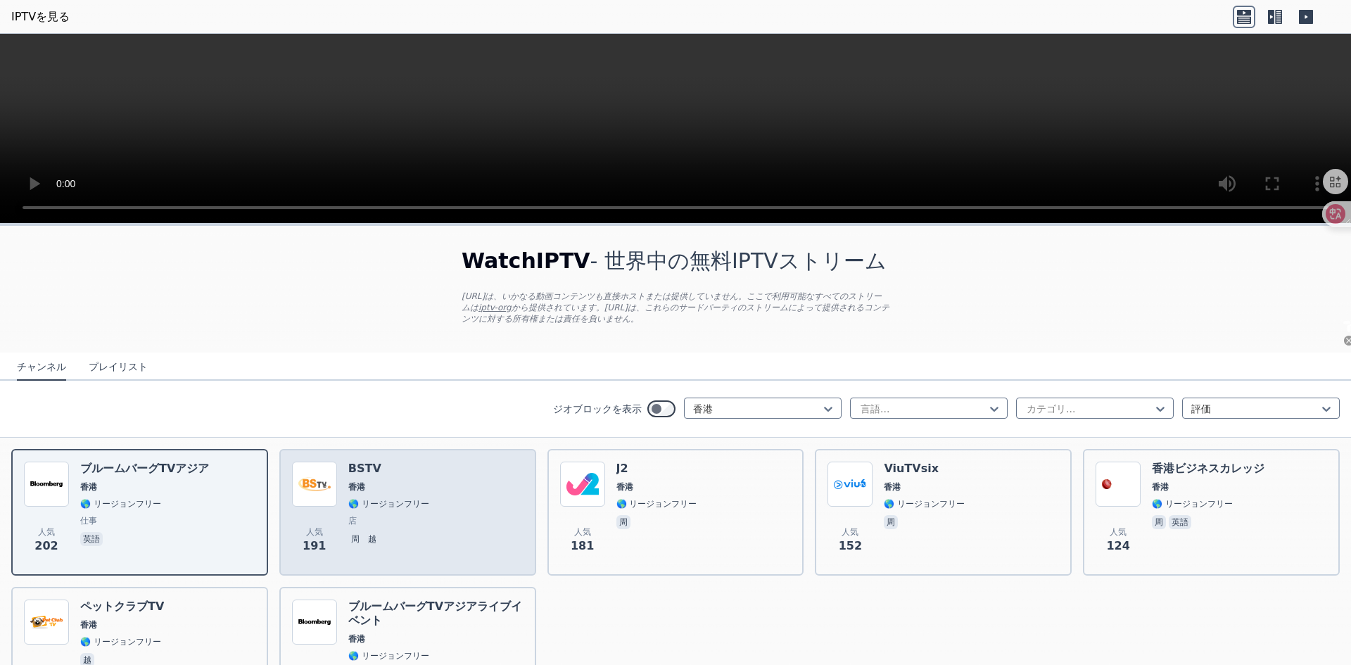
click at [429, 502] on div "人気 191 BSTV 香港 🌎 リージョンフリー 店 [PERSON_NAME]" at bounding box center [408, 512] width 232 height 101
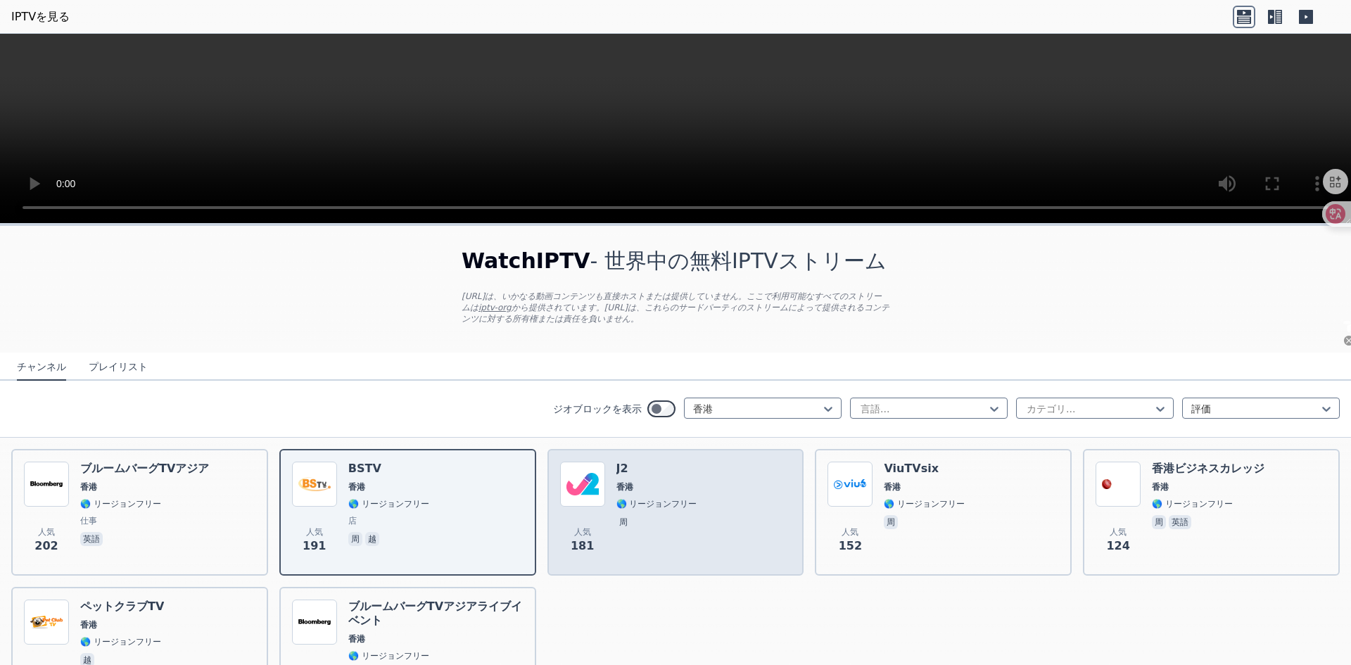
click at [688, 496] on div "人気 181 J2 香港 🌎 リージョンフリー 周" at bounding box center [676, 512] width 232 height 101
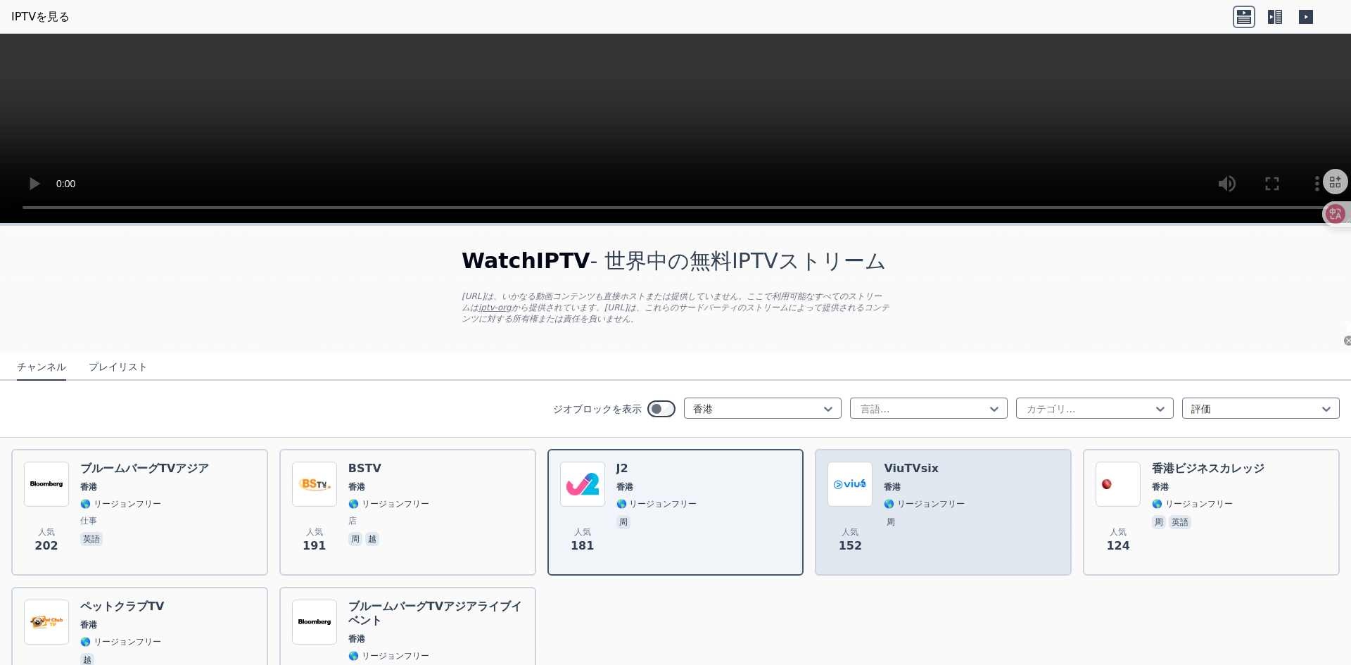
click at [960, 497] on div "人気 152 ViuTVsix 香港 🌎 リージョンフリー 周" at bounding box center [944, 512] width 232 height 101
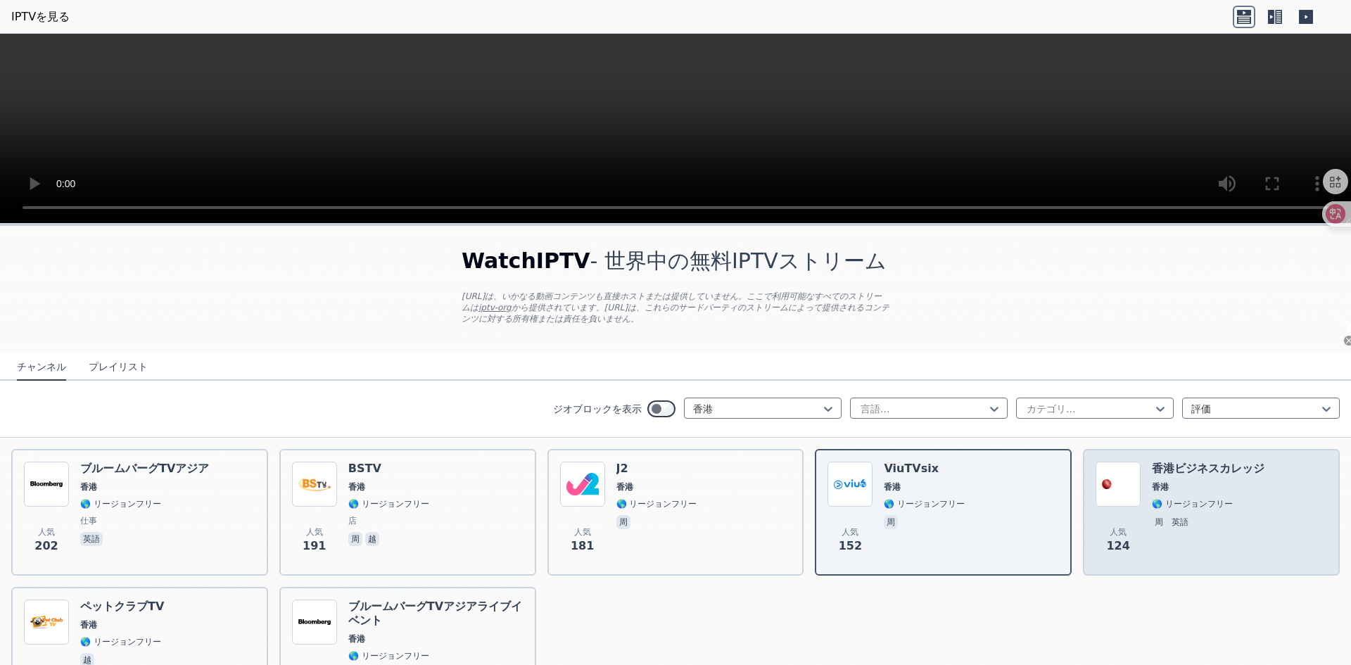
click at [1217, 491] on span "香港" at bounding box center [1208, 486] width 113 height 11
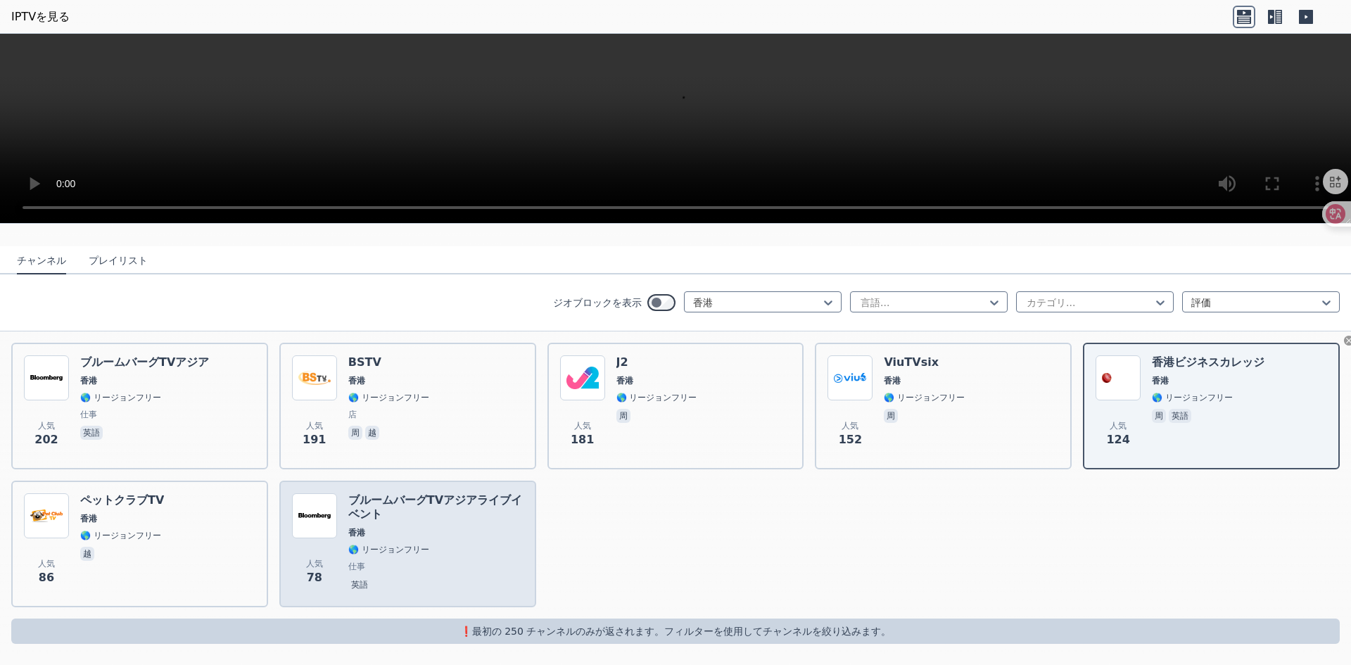
scroll to position [108, 0]
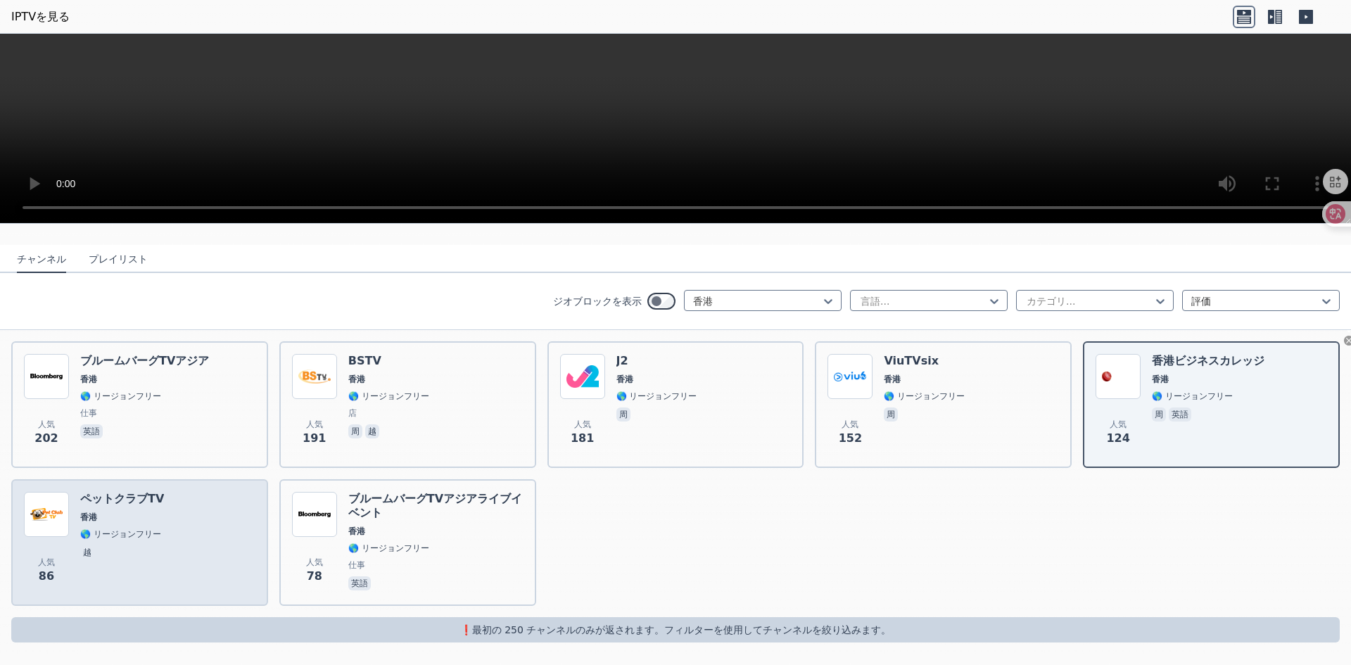
click at [113, 530] on font "🌎 リージョンフリー" at bounding box center [120, 534] width 81 height 10
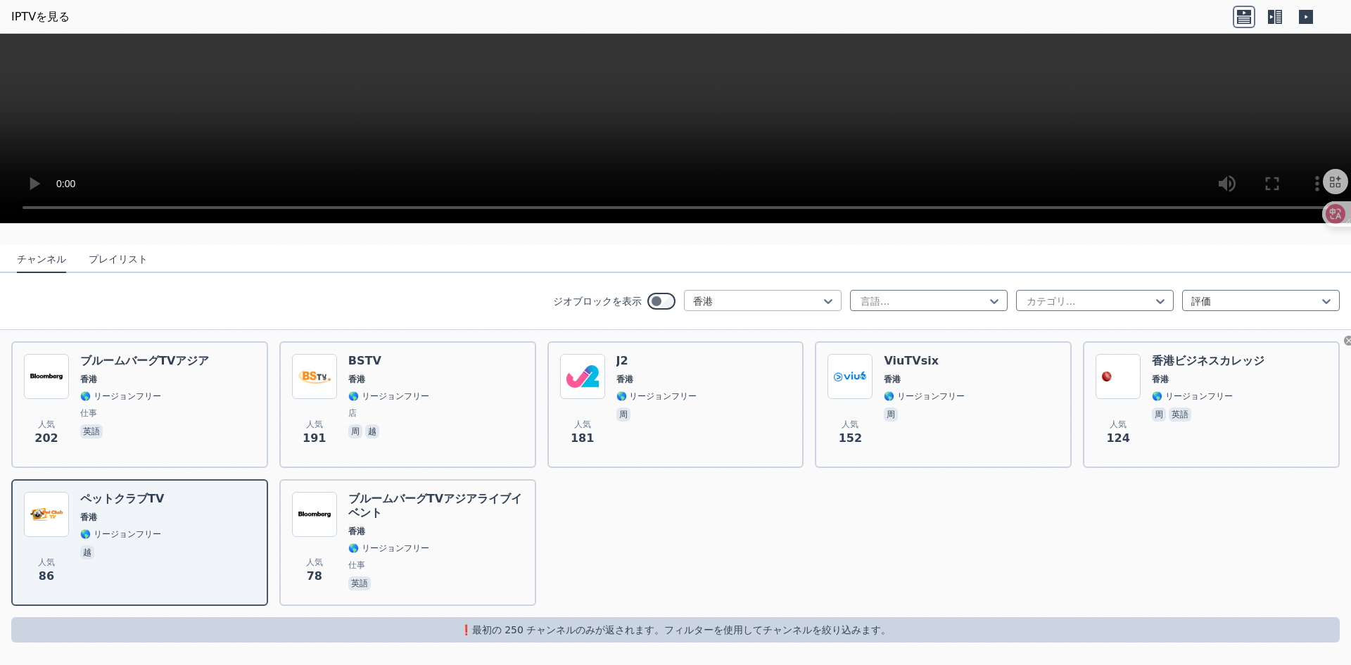
click at [798, 305] on div at bounding box center [757, 301] width 128 height 14
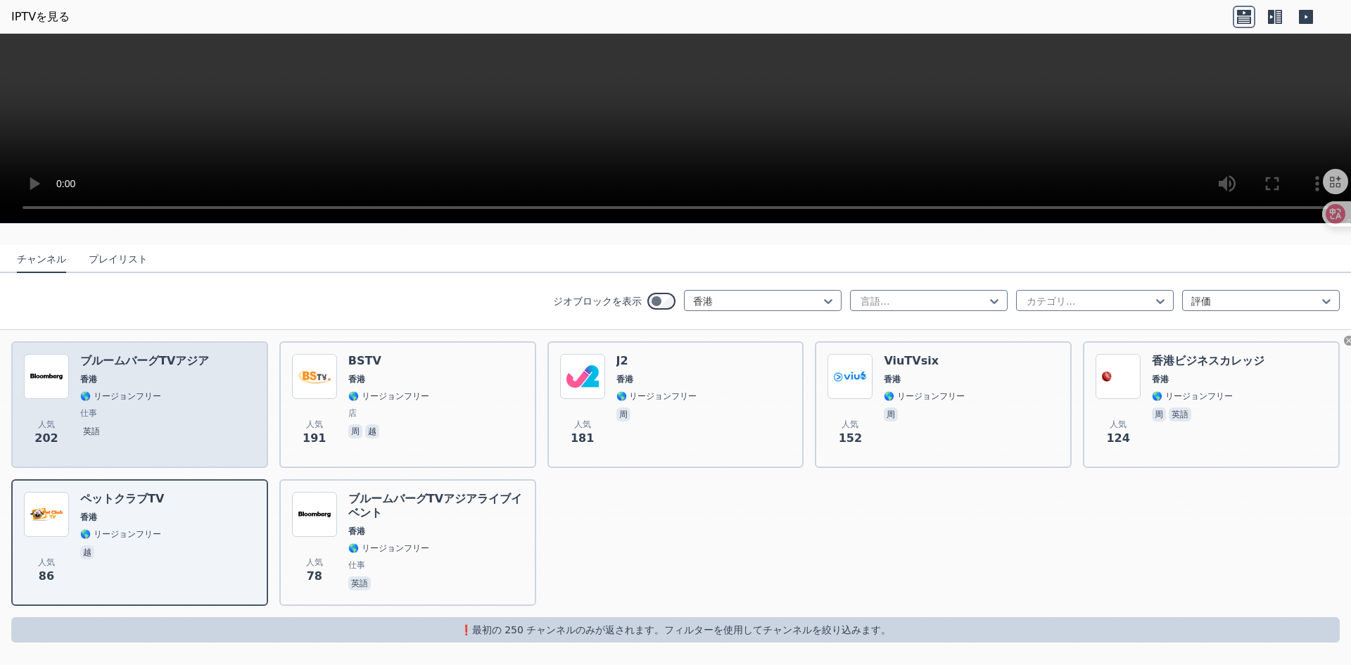
click at [154, 403] on div "ブルームバーグTVアジア 香港 🌎 リージョンフリー 仕事 英語" at bounding box center [144, 404] width 129 height 101
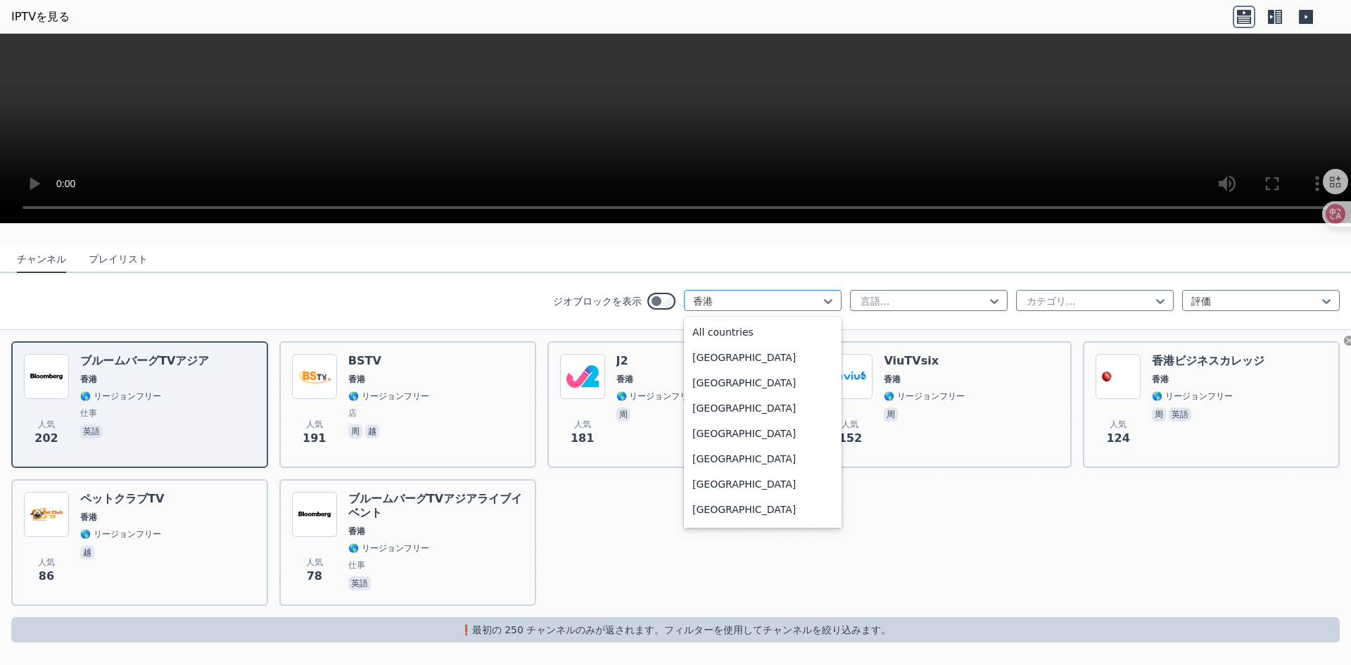
click at [825, 299] on div "香港" at bounding box center [763, 300] width 158 height 21
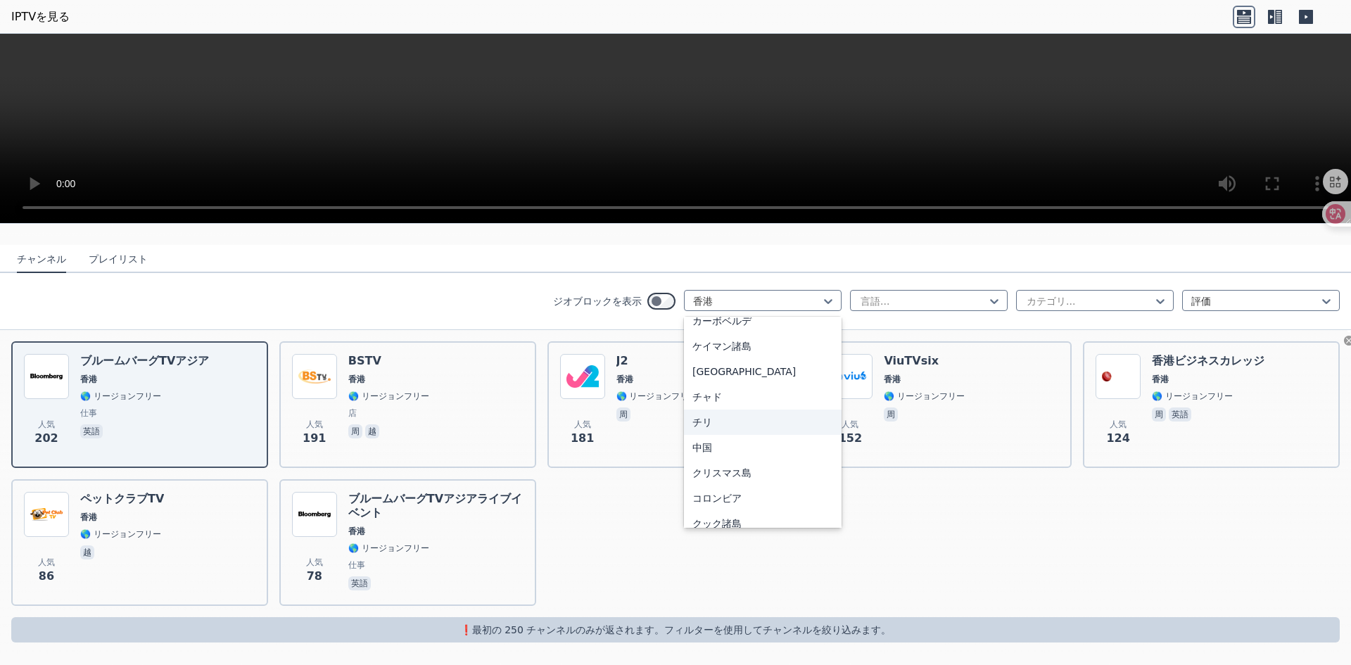
scroll to position [802, 0]
click at [706, 515] on div "中国" at bounding box center [763, 517] width 158 height 25
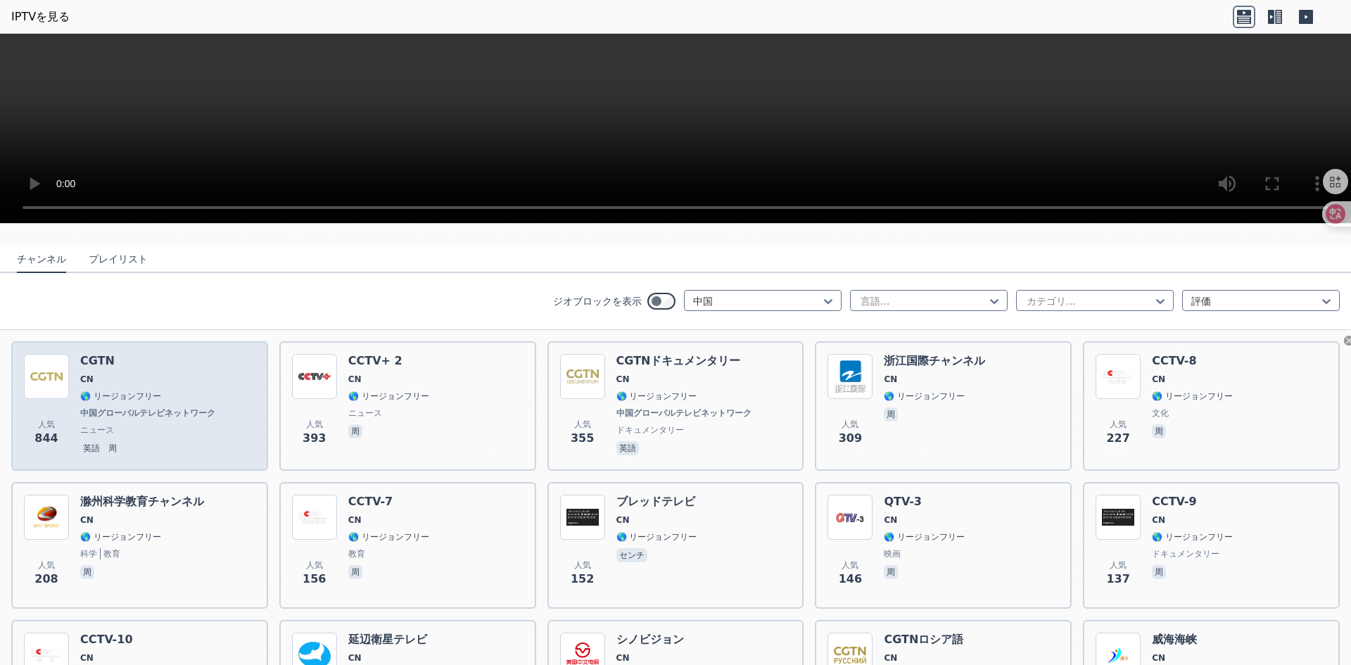
click at [160, 380] on span "CN" at bounding box center [149, 379] width 138 height 11
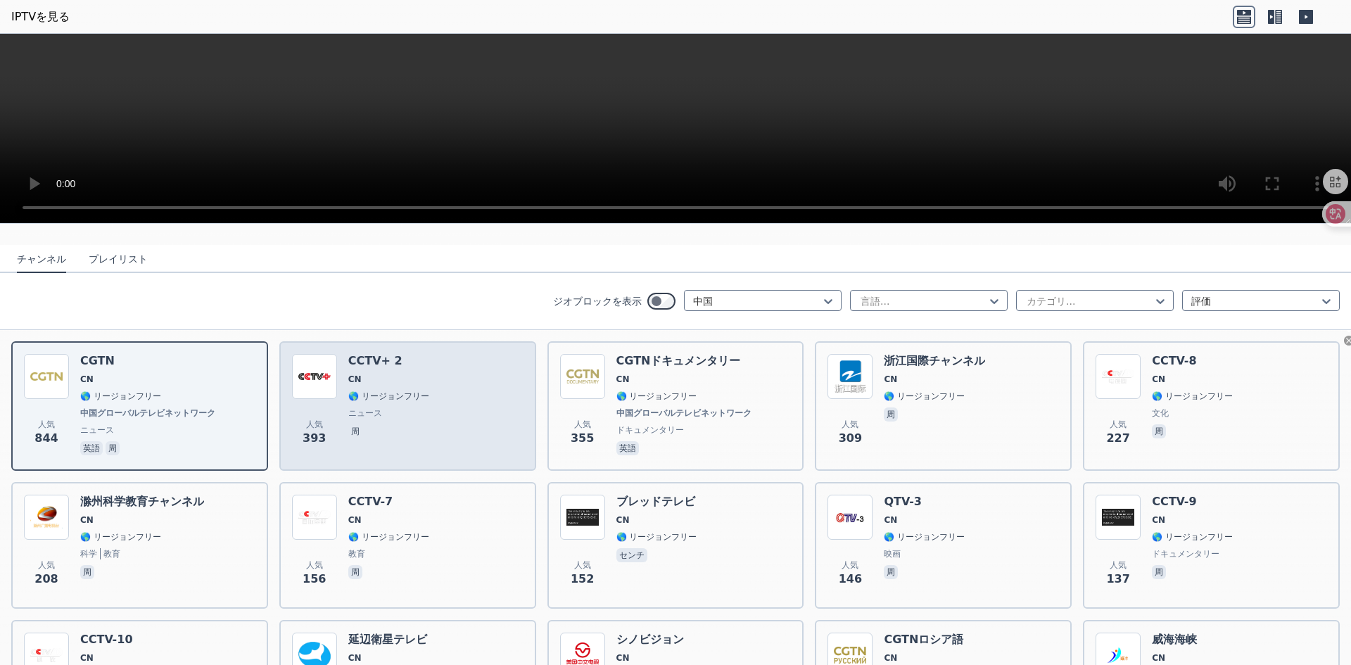
click at [403, 392] on font "🌎 リージョンフリー" at bounding box center [388, 396] width 81 height 10
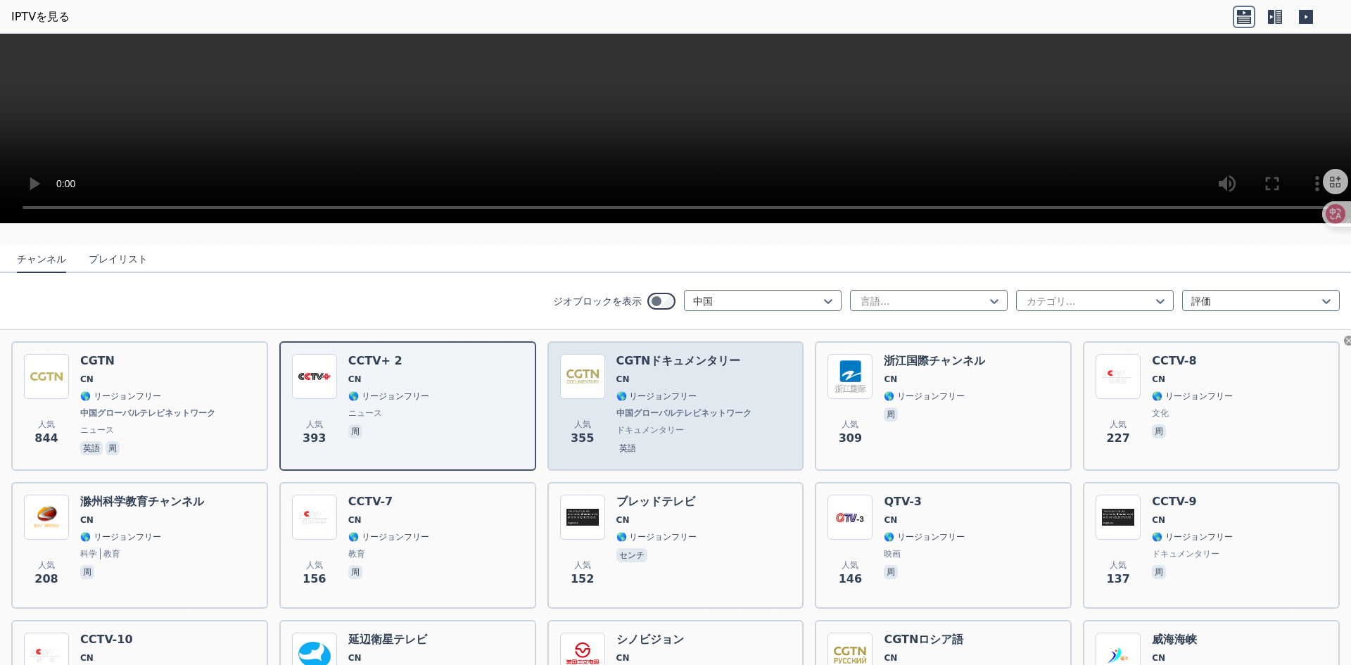
click at [721, 384] on div "人気 355 CGTNドキュメンタリー CN 🌎 リージョンフリー 中国グローバルテレビネットワーク ドキュメンタリー 英語" at bounding box center [676, 406] width 232 height 104
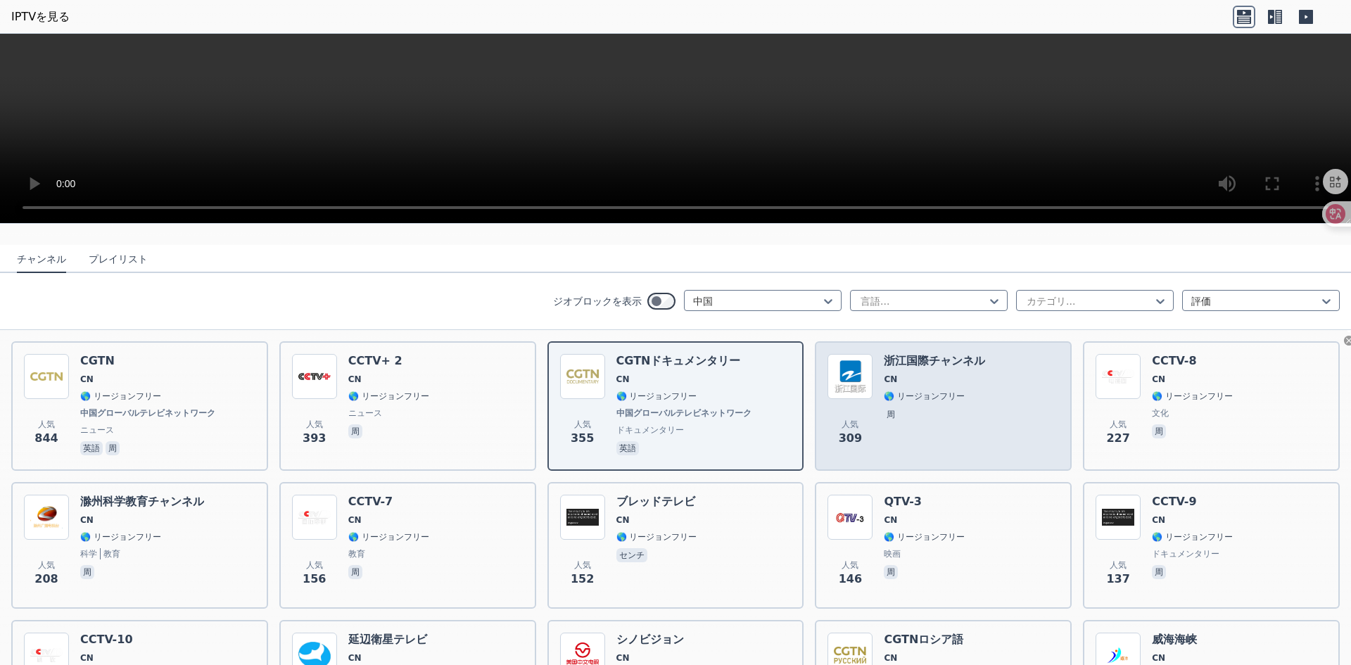
click at [933, 360] on font "浙江国際チャンネル" at bounding box center [934, 360] width 101 height 13
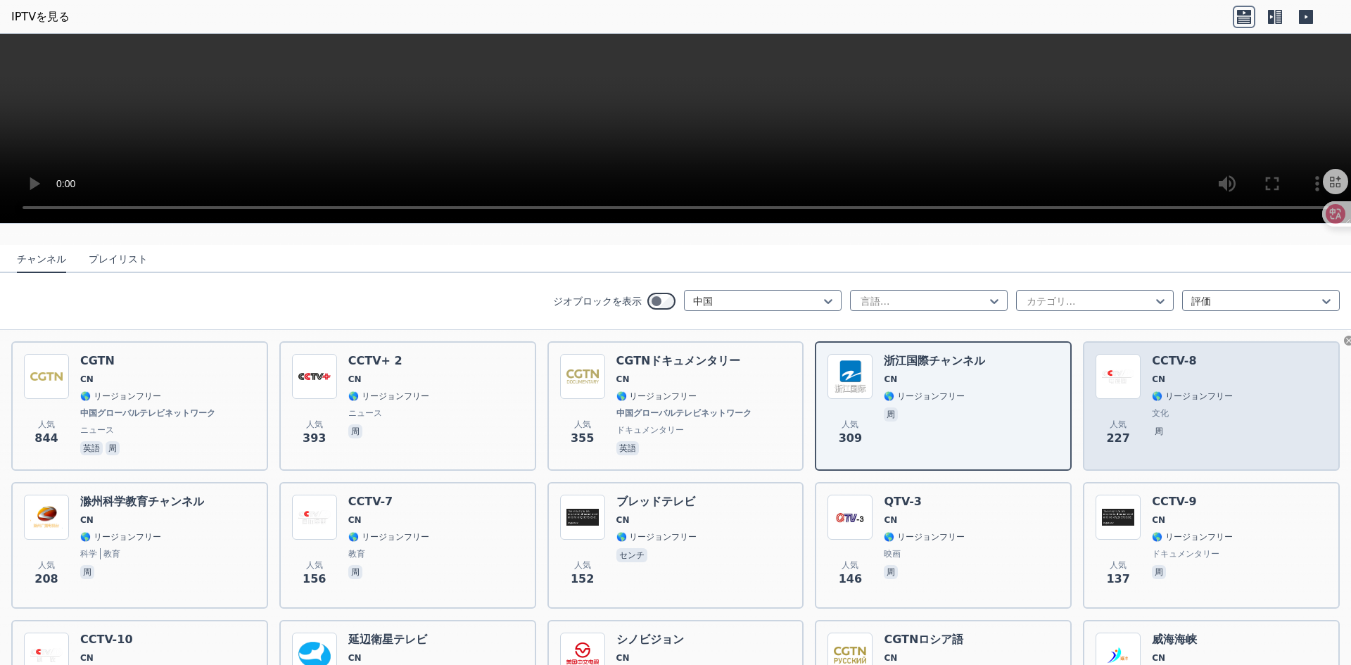
click at [1171, 381] on span "CN" at bounding box center [1192, 379] width 81 height 11
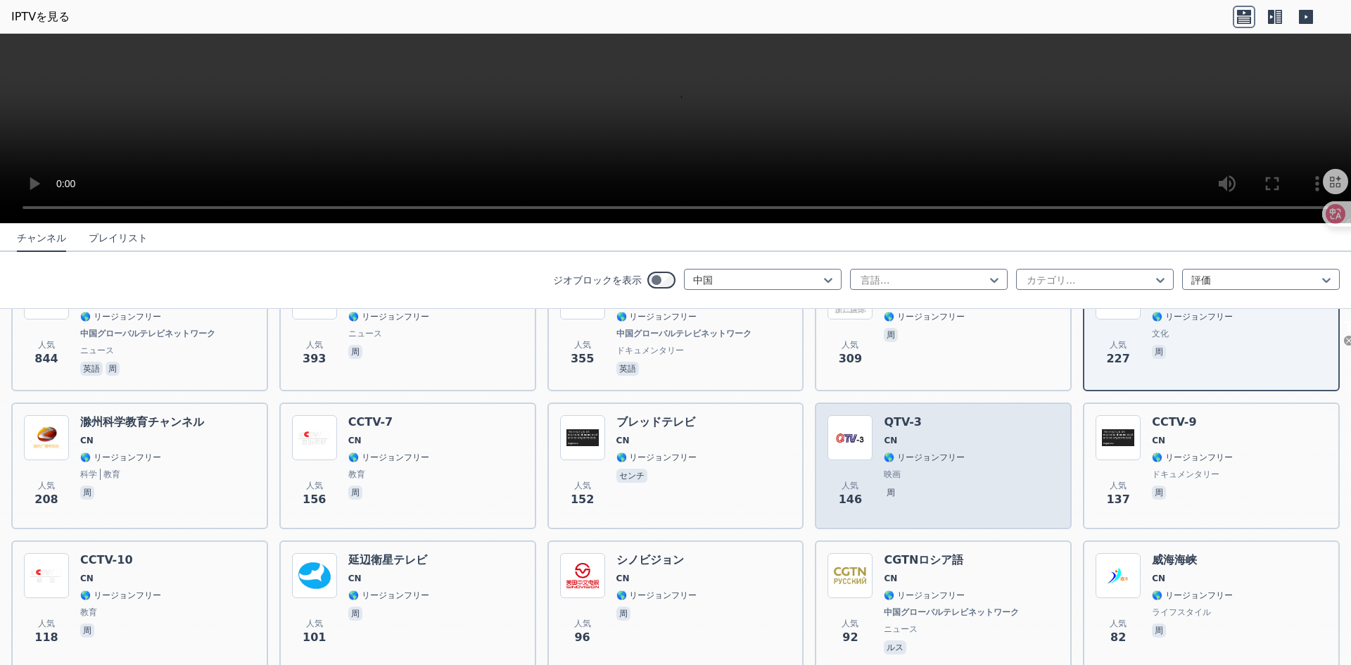
scroll to position [248, 0]
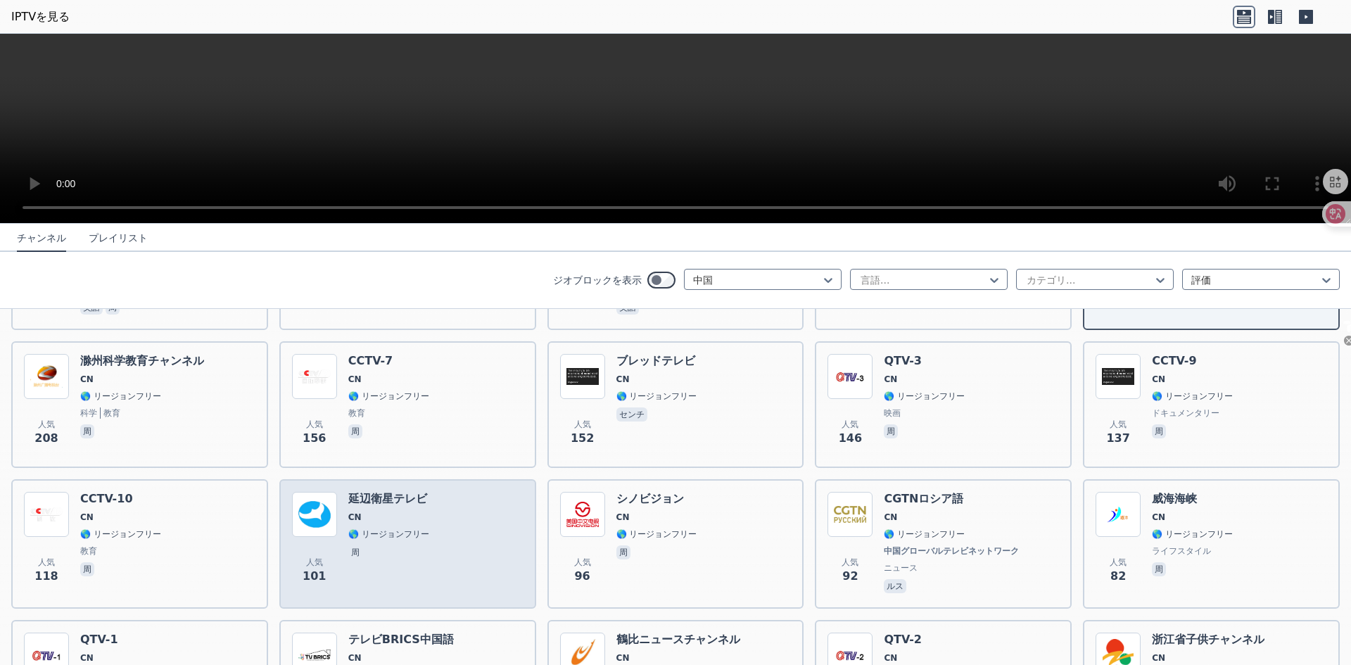
click at [433, 526] on div "人気 101 延辺衛星テレビ CN 🌎 リージョンフリー 周" at bounding box center [408, 544] width 232 height 104
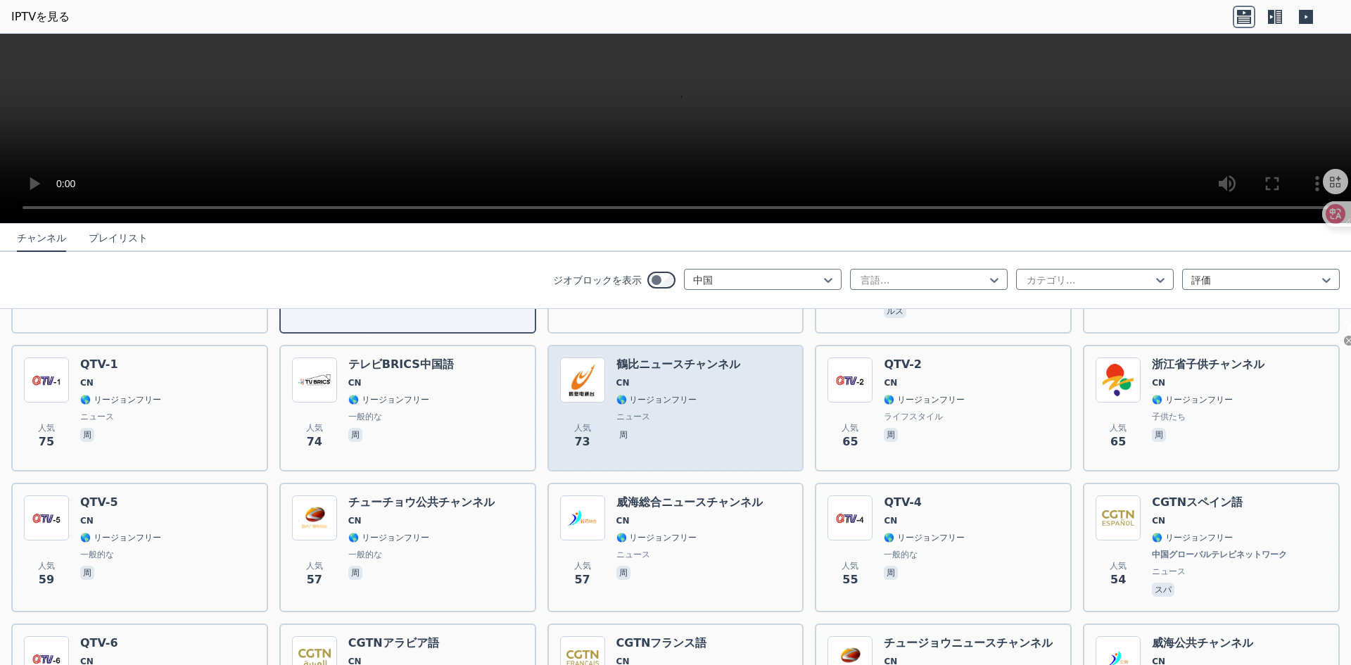
scroll to position [530, 0]
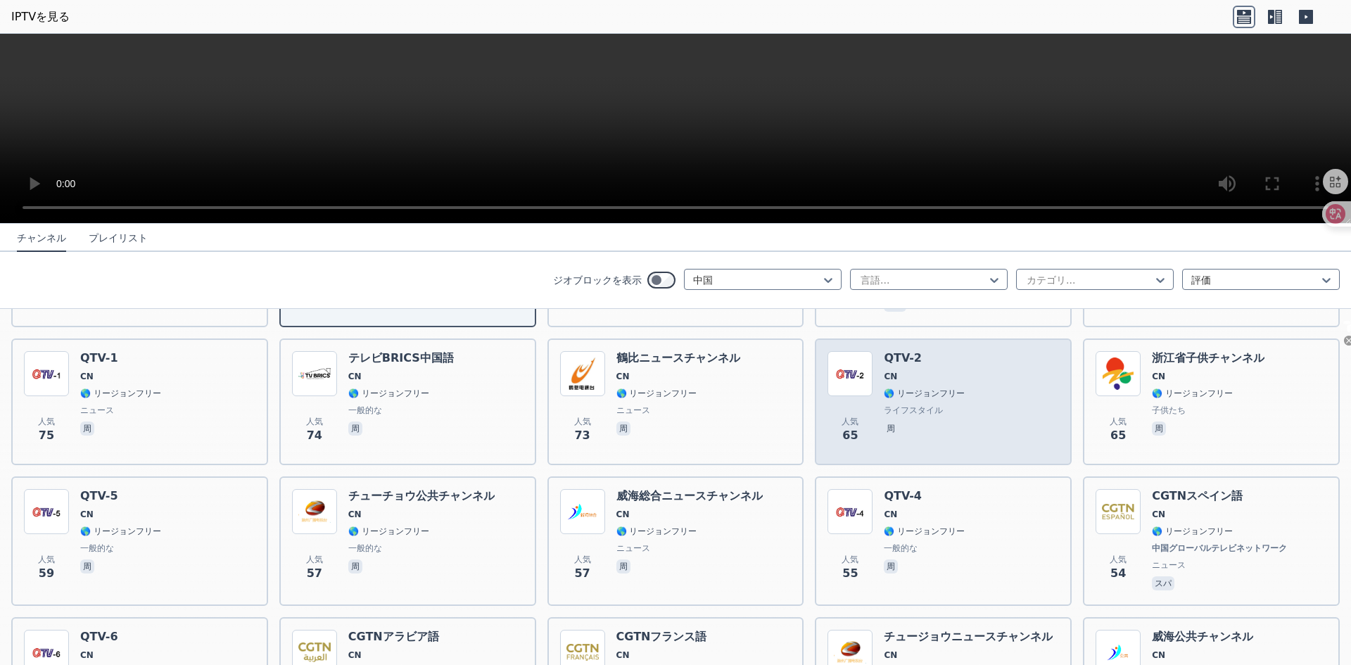
click at [897, 370] on div "QTV-2 CN 🌎 リージョンフリー ライフスタイル 周" at bounding box center [924, 401] width 81 height 101
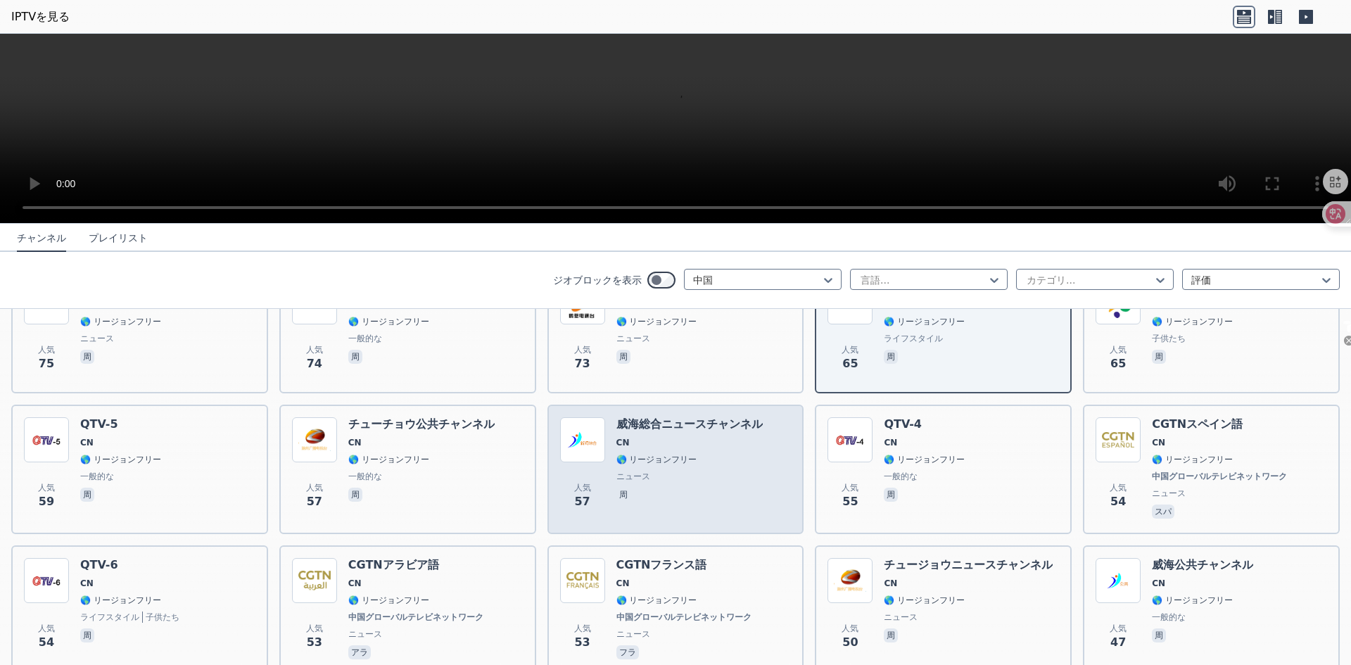
scroll to position [671, 0]
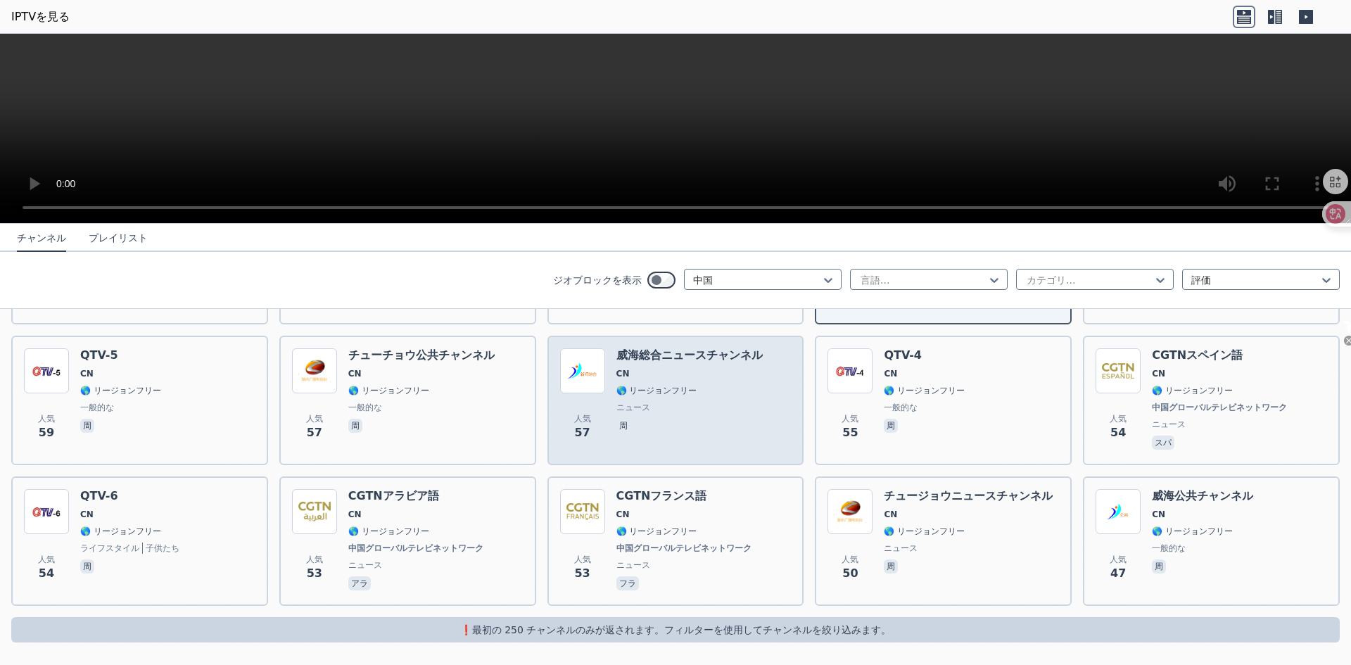
click at [633, 399] on div "威海総合ニュースチャンネル CN 🌎 リージョンフリー ニュース 周" at bounding box center [690, 400] width 146 height 104
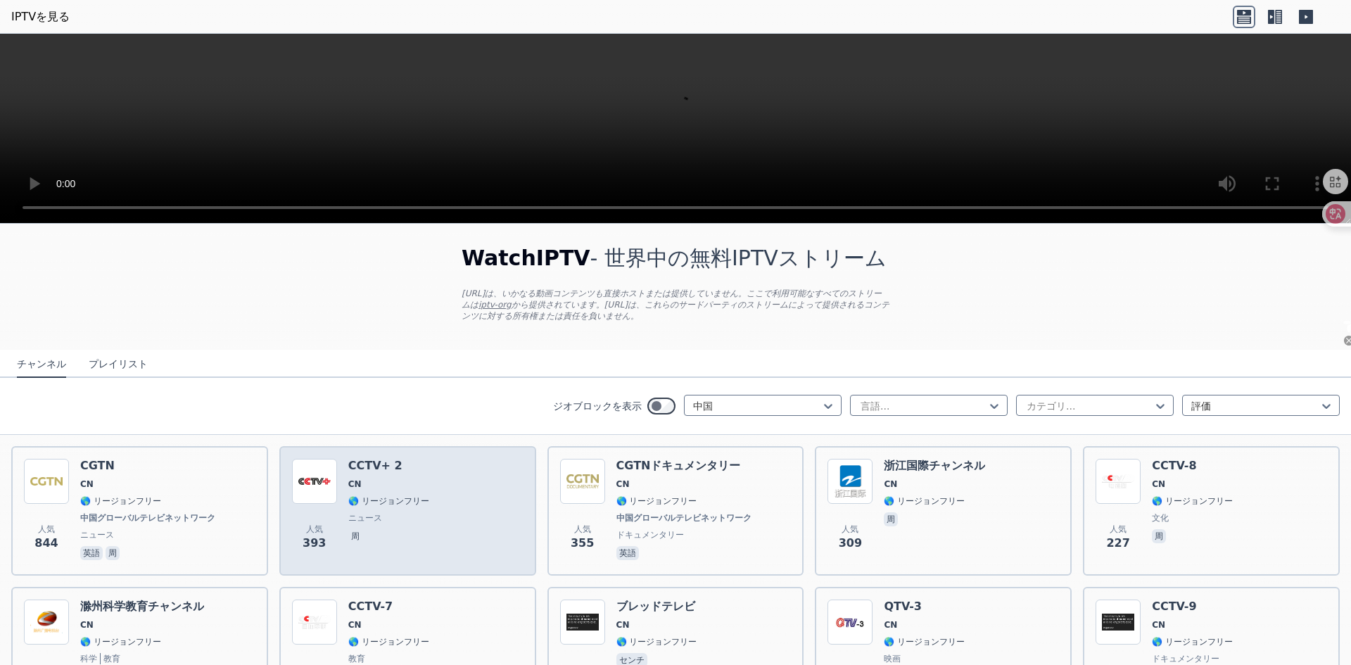
scroll to position [0, 0]
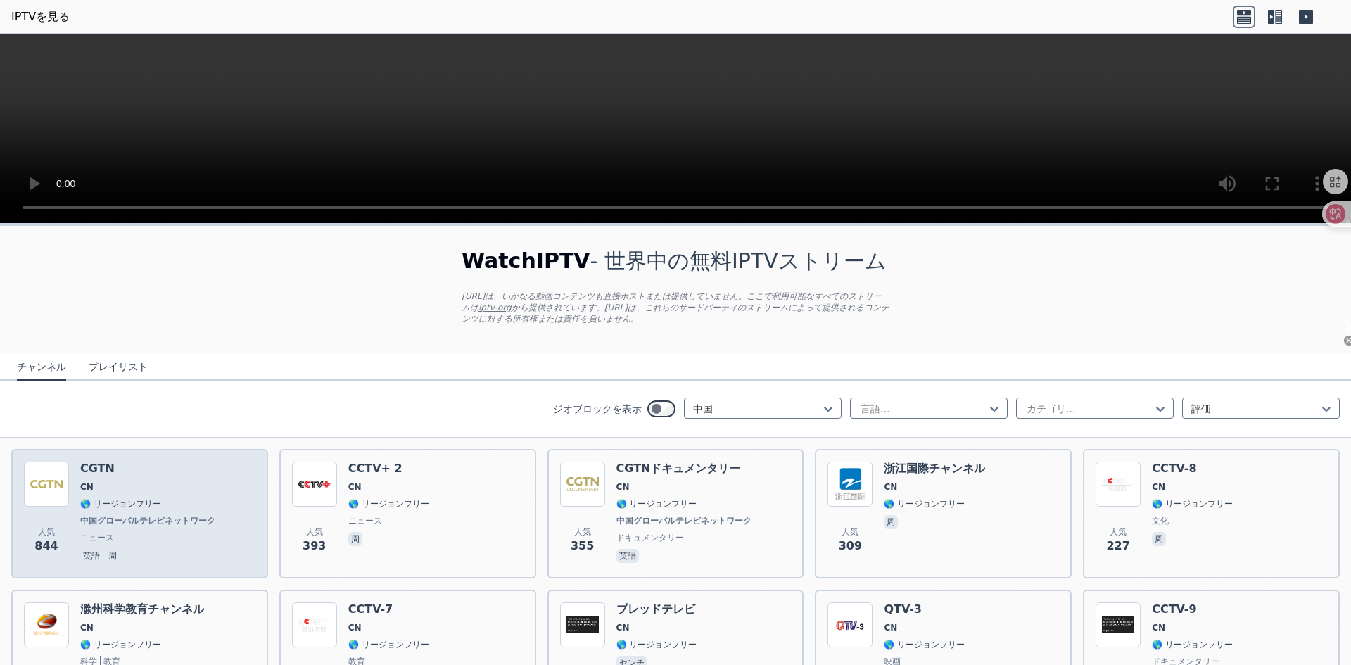
click at [162, 518] on font "中国グローバルテレビネットワーク" at bounding box center [147, 521] width 135 height 10
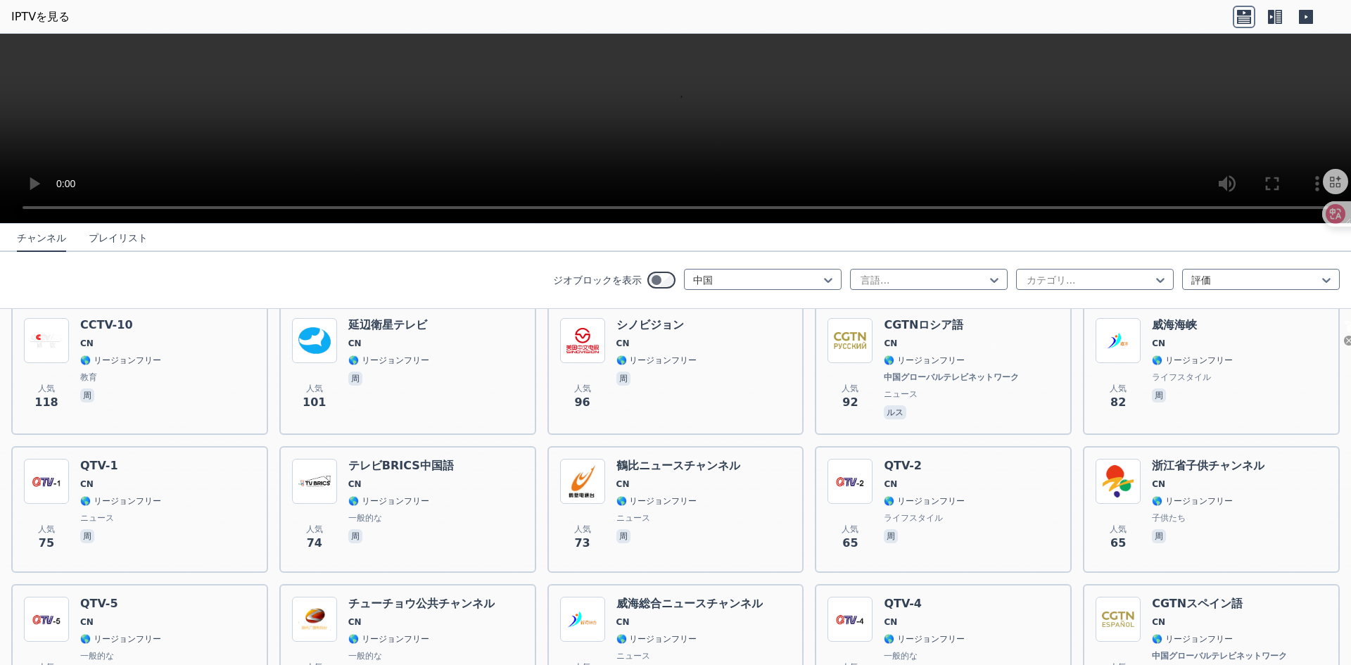
scroll to position [671, 0]
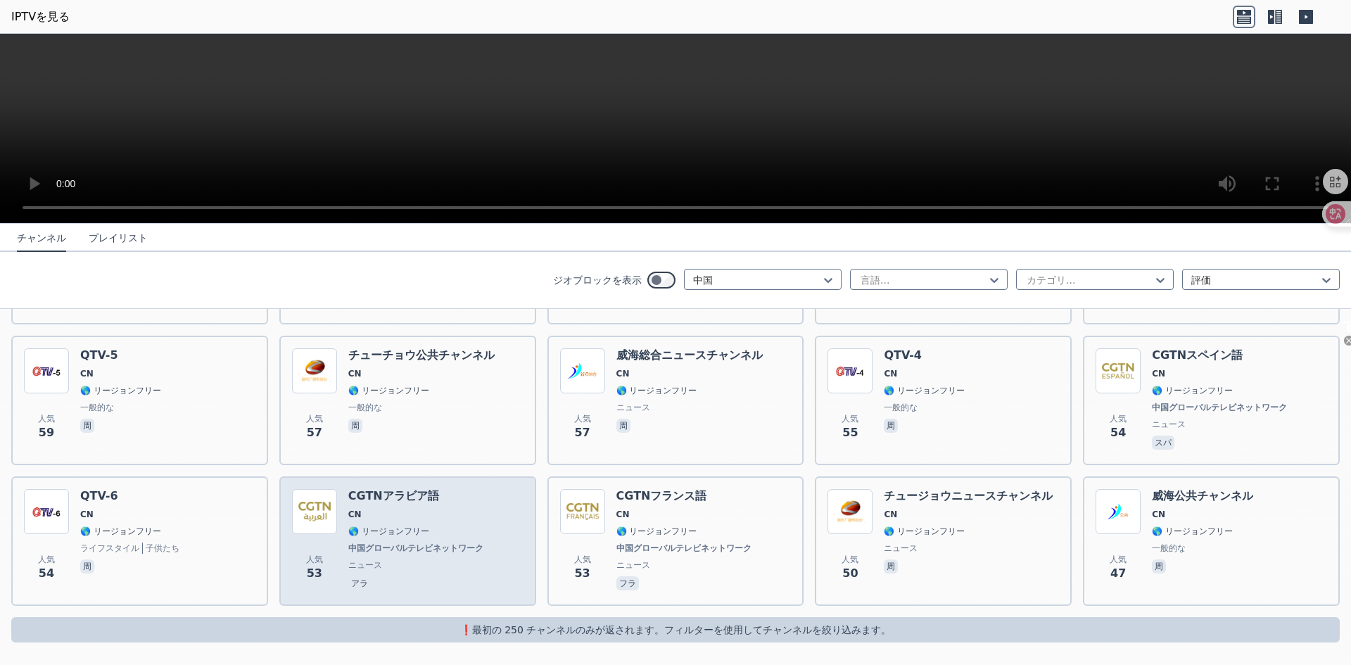
click at [443, 523] on div "CGTNアラビア語 CN 🌎 リージョンフリー 中国グローバルテレビネットワーク ニュース アラ" at bounding box center [417, 541] width 138 height 104
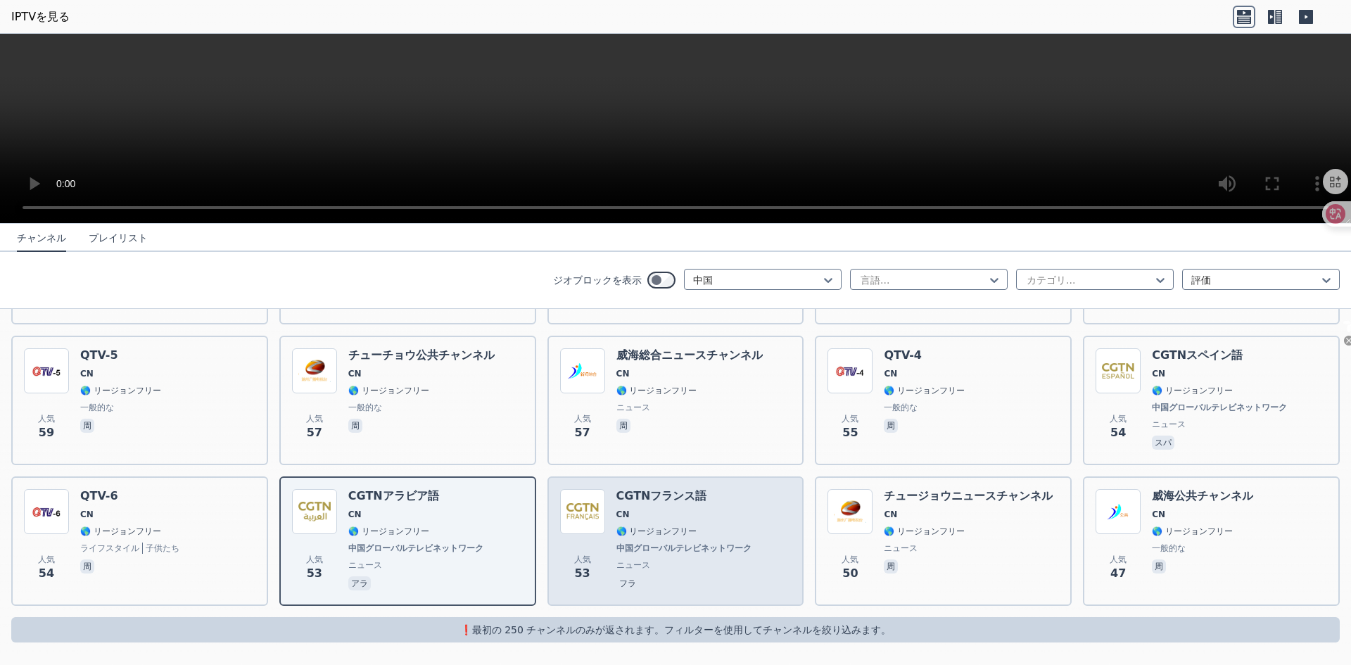
click at [739, 563] on div "人気 53 CGTNフランス語 CN 🌎 リージョンフリー 中国グローバルテレビネットワーク ニュース フラ" at bounding box center [676, 541] width 232 height 104
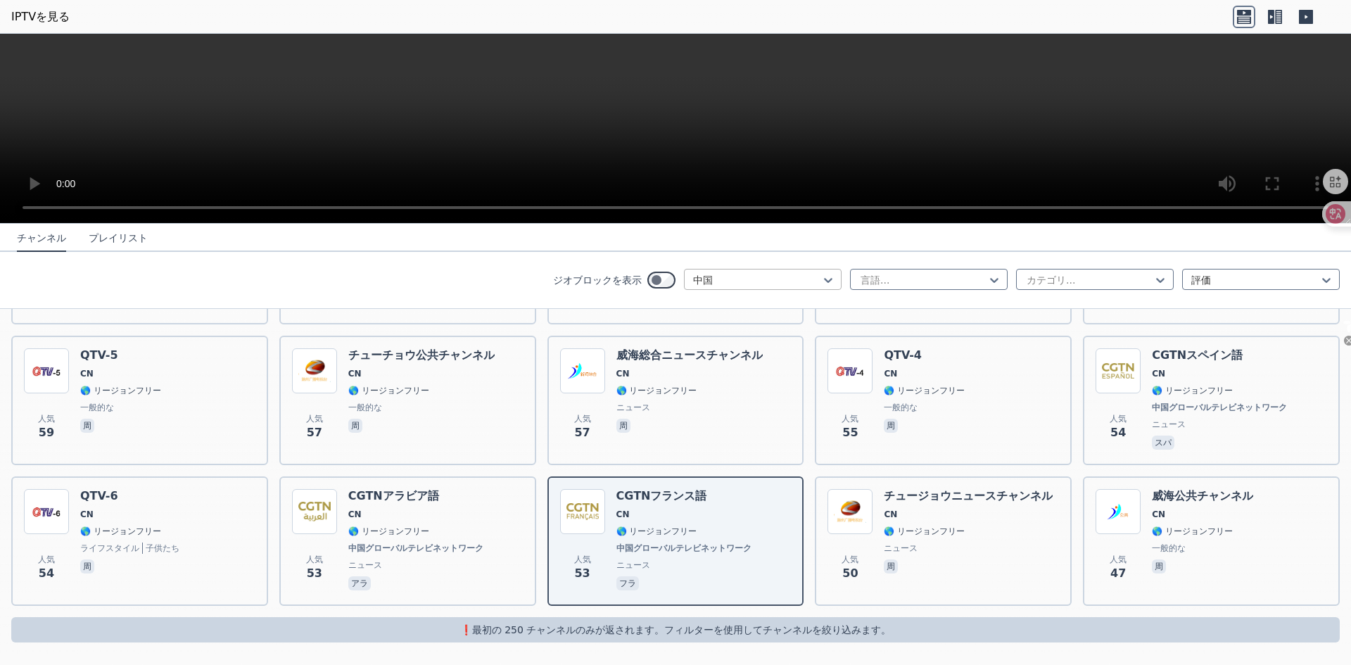
click at [806, 272] on div "中国" at bounding box center [763, 279] width 158 height 21
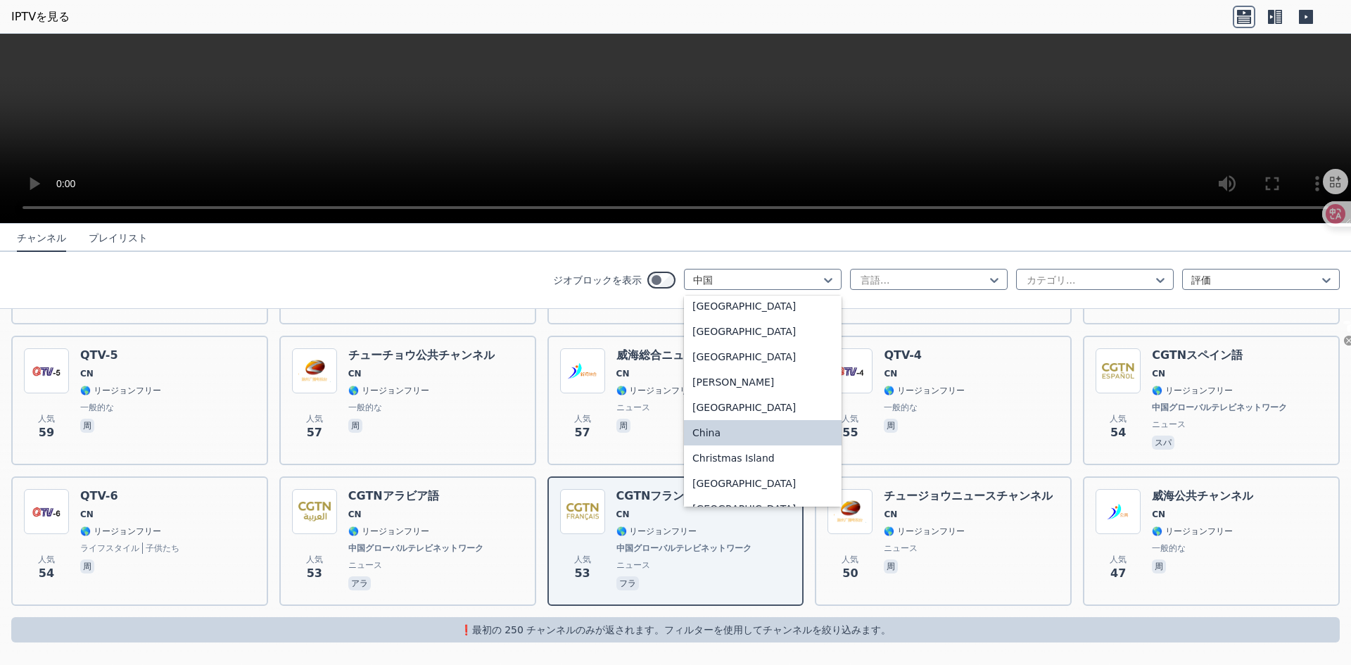
scroll to position [0, 0]
click at [764, 309] on div "All countries" at bounding box center [763, 310] width 158 height 25
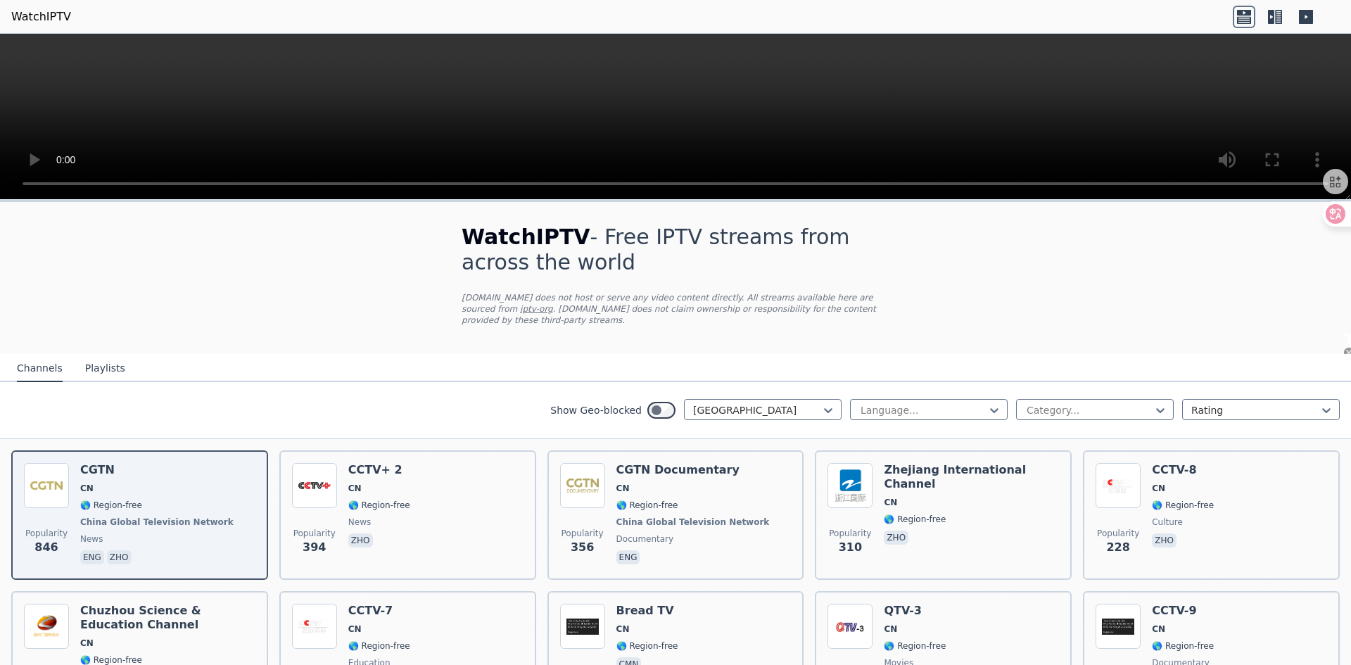
select select "**"
click at [810, 403] on div at bounding box center [757, 410] width 128 height 14
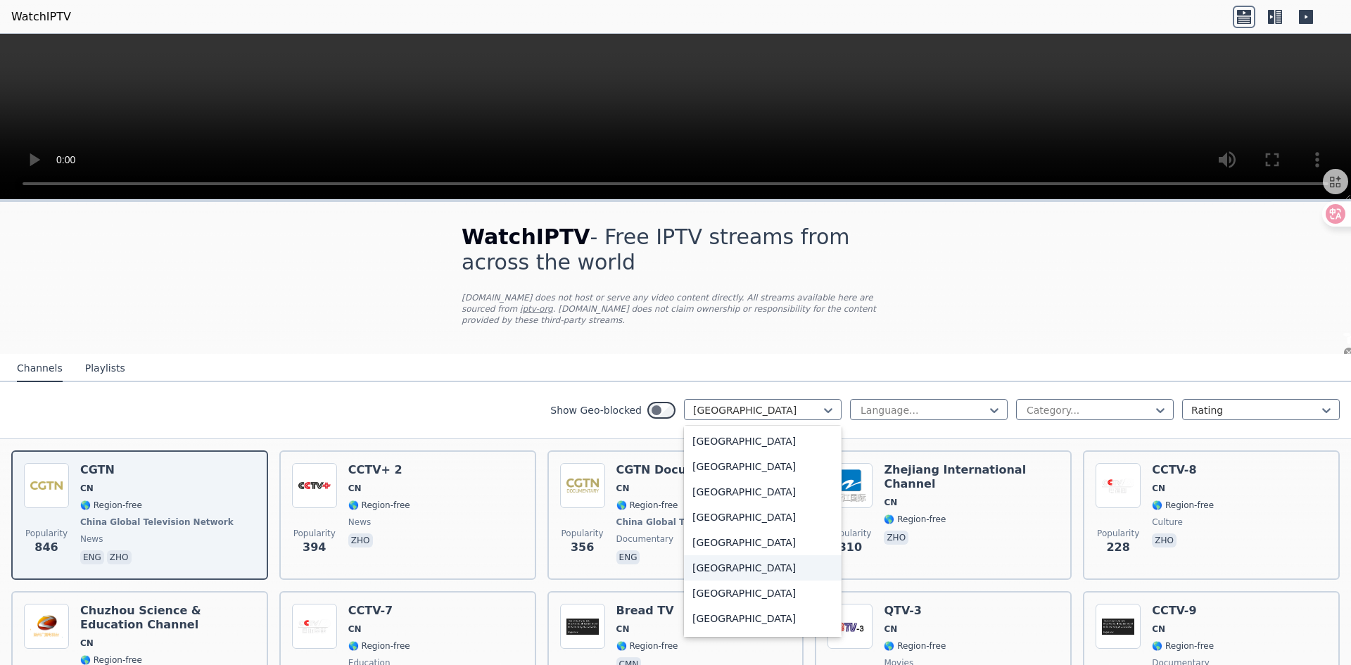
scroll to position [4606, 0]
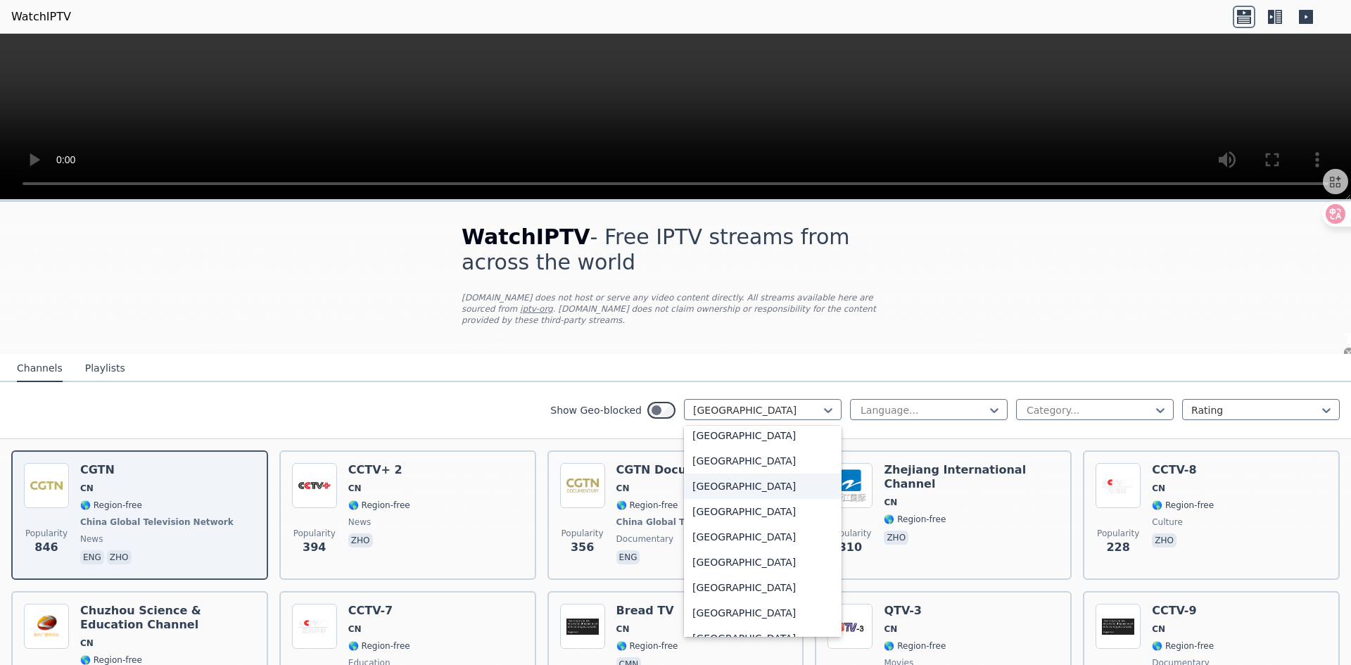
click at [726, 480] on div "[GEOGRAPHIC_DATA]" at bounding box center [763, 486] width 158 height 25
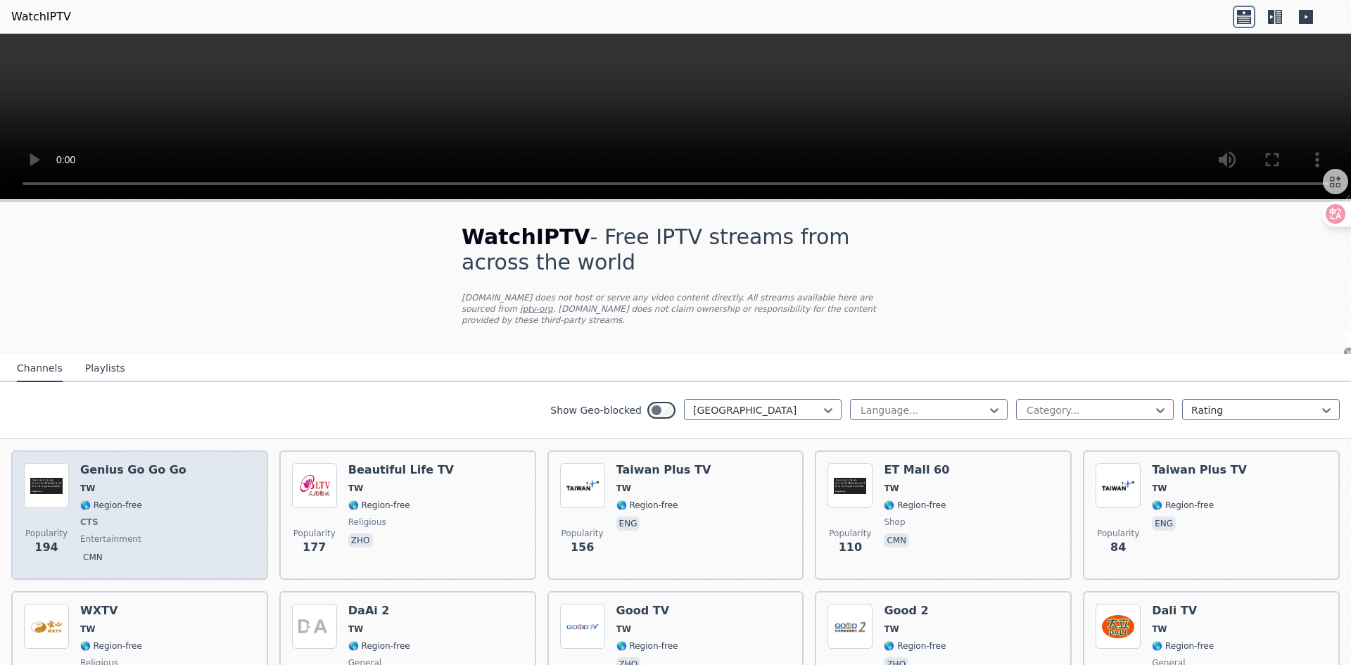
click at [189, 479] on div "Popularity 194 Genius Go Go Go TW 🌎 Region-free CTS entertainment cmn" at bounding box center [140, 515] width 232 height 104
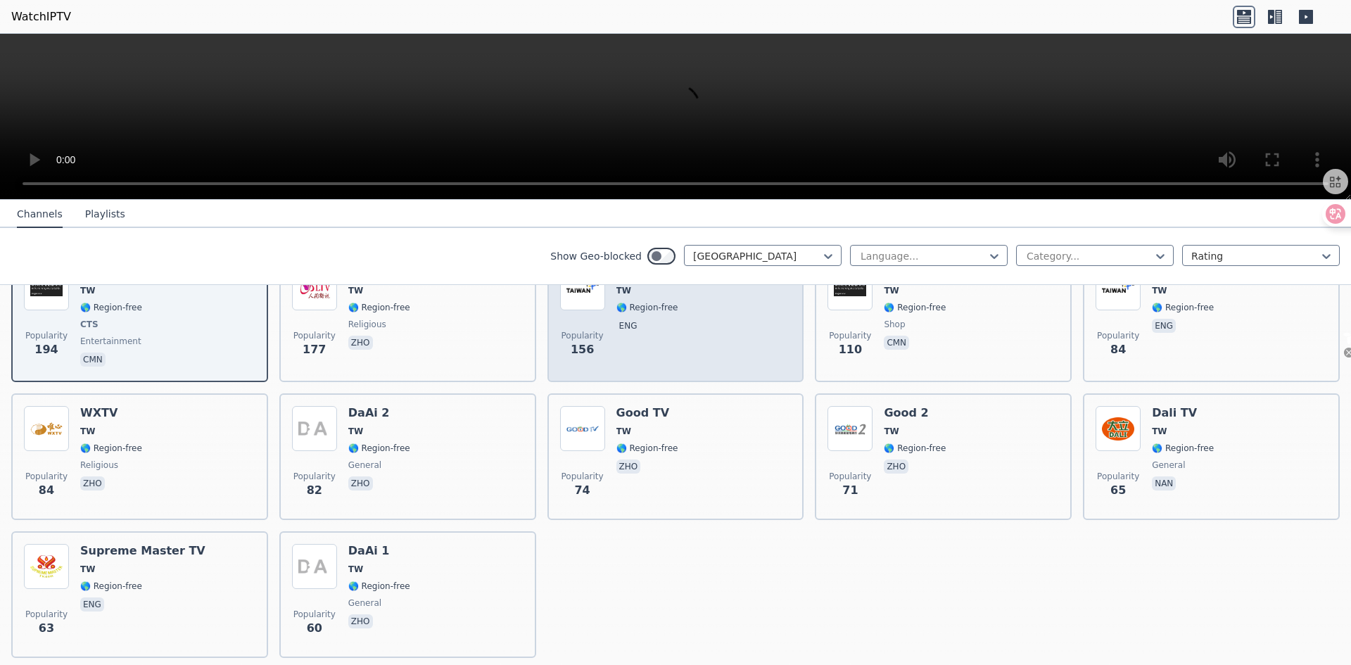
scroll to position [239, 0]
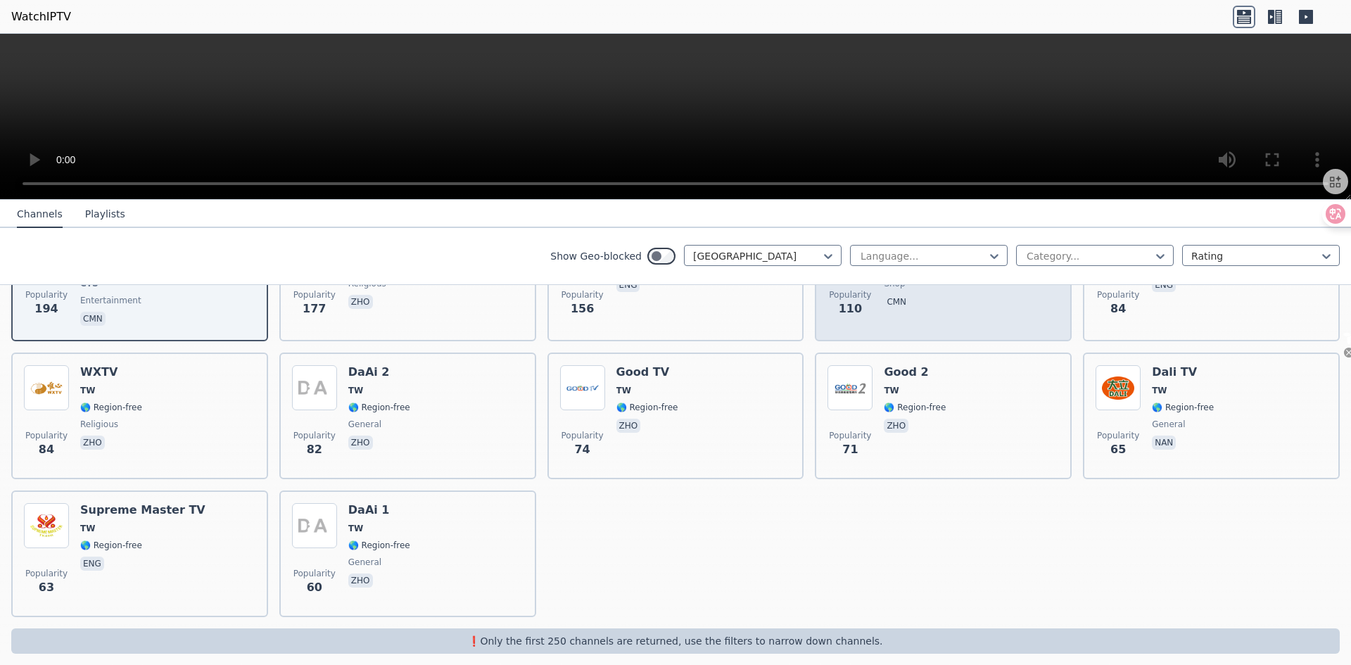
click at [913, 308] on div "ET Mall 60 TW 🌎 Region-free shop cmn" at bounding box center [916, 277] width 65 height 104
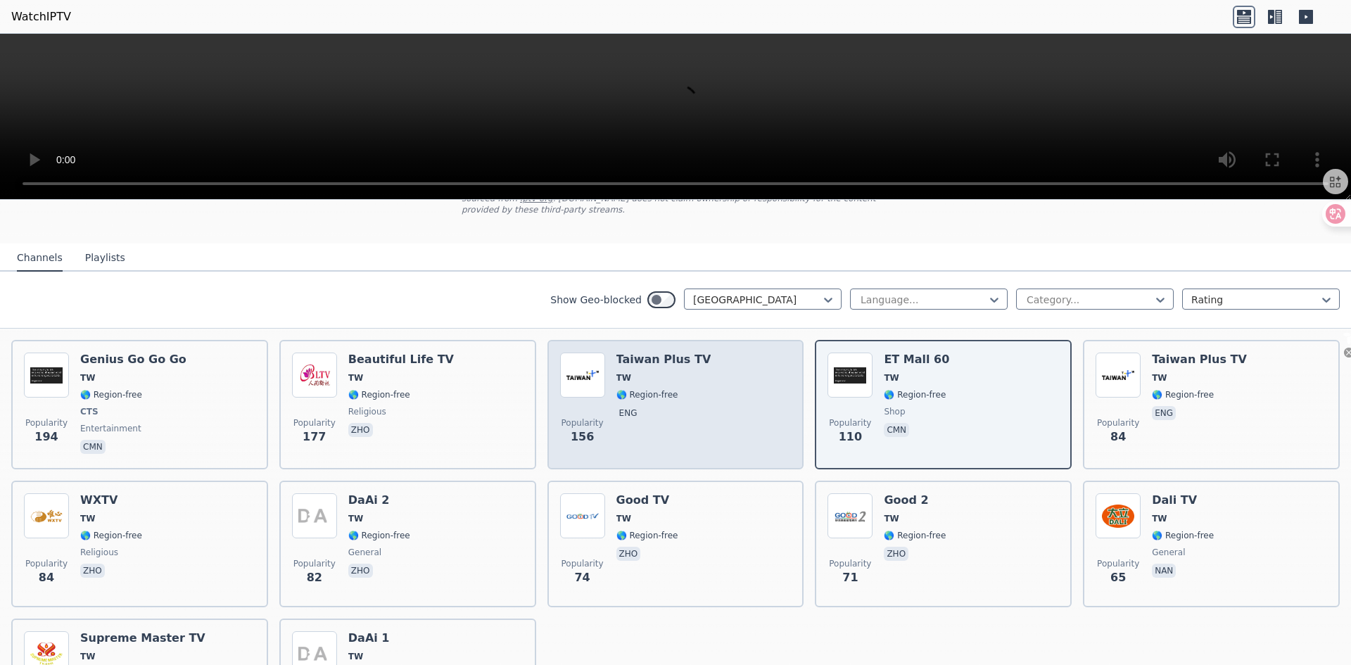
scroll to position [98, 0]
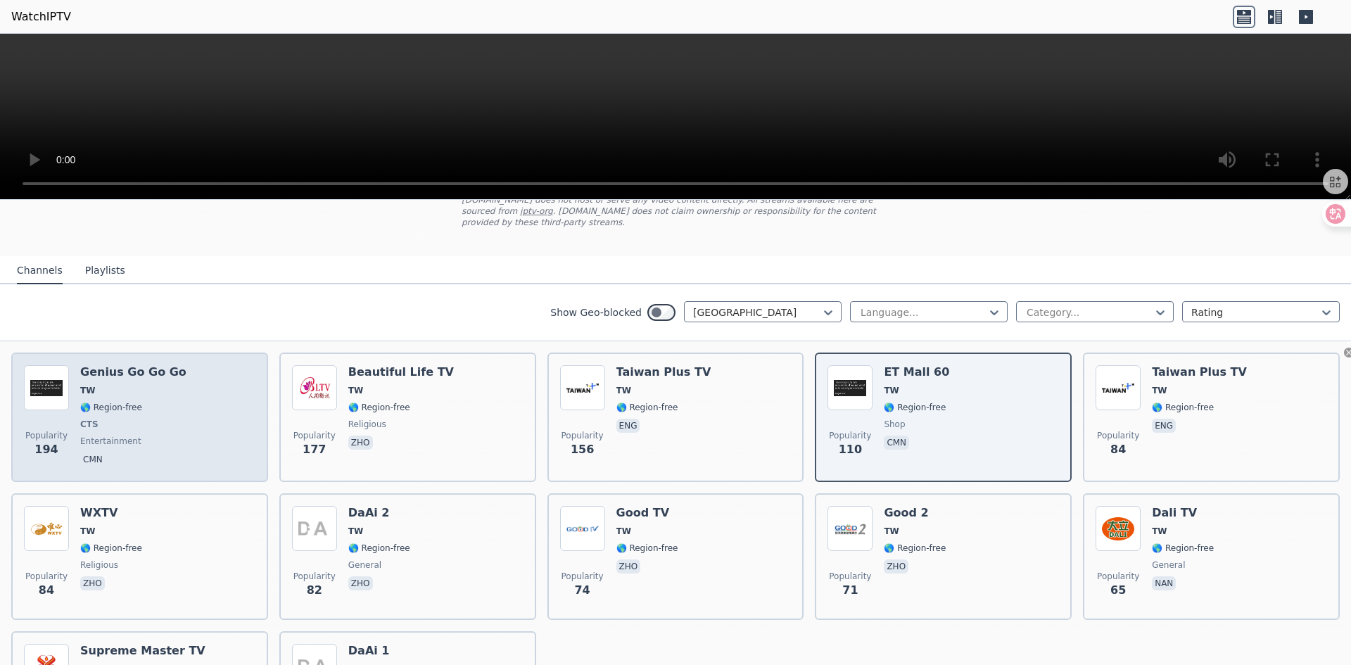
click at [156, 405] on div "Genius Go Go Go TW 🌎 Region-free CTS entertainment cmn" at bounding box center [133, 417] width 106 height 104
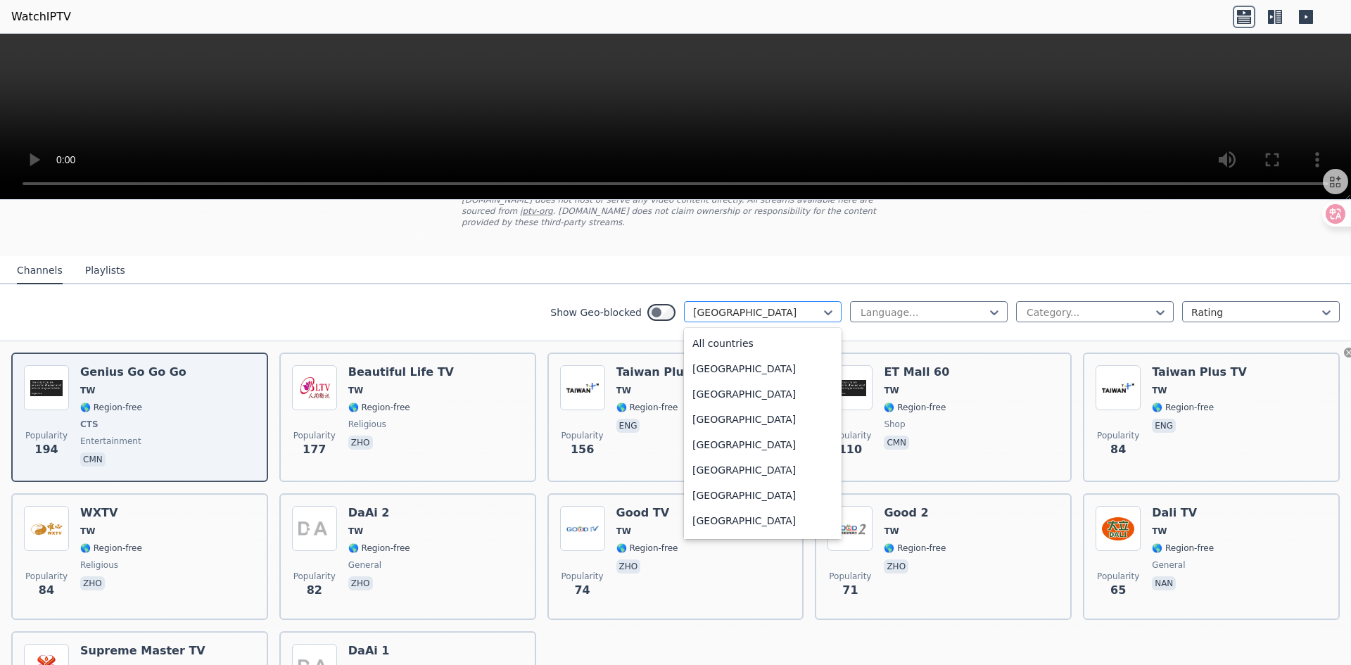
click at [724, 305] on div at bounding box center [757, 312] width 128 height 14
click at [762, 331] on div "All countries" at bounding box center [763, 343] width 158 height 25
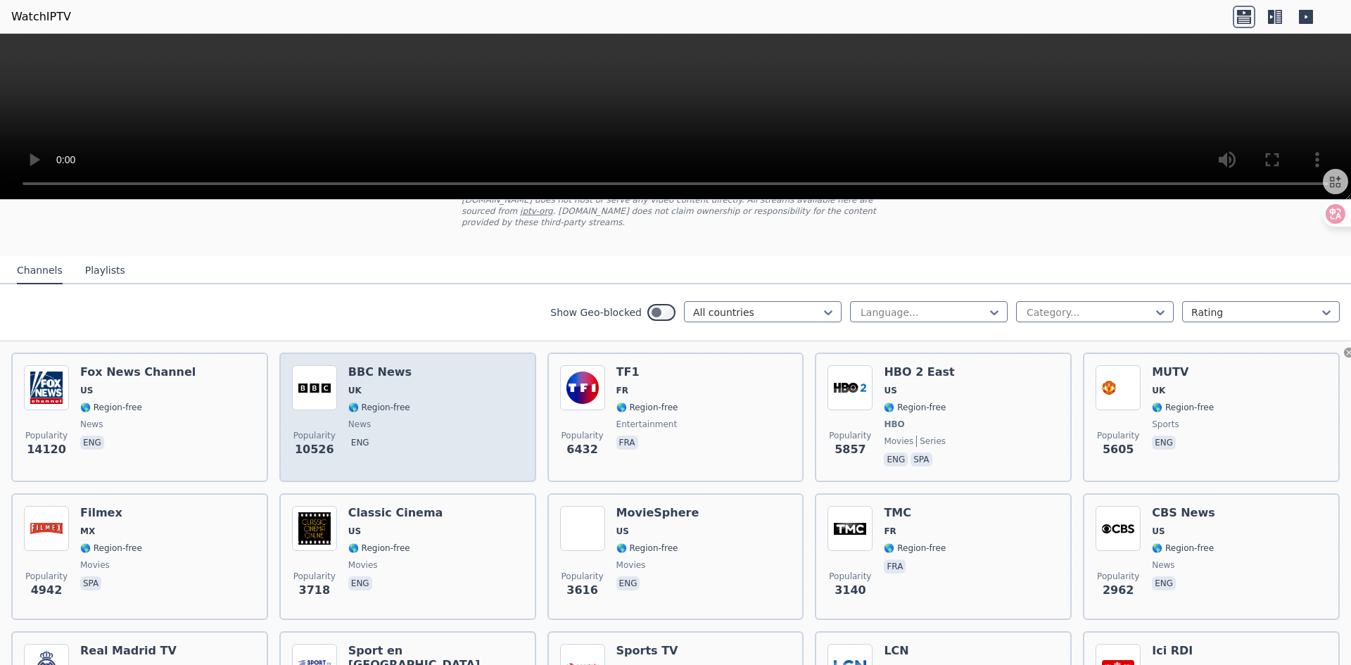
click at [405, 408] on div "Popularity 10526 BBC News UK 🌎 Region-free news eng" at bounding box center [408, 417] width 232 height 104
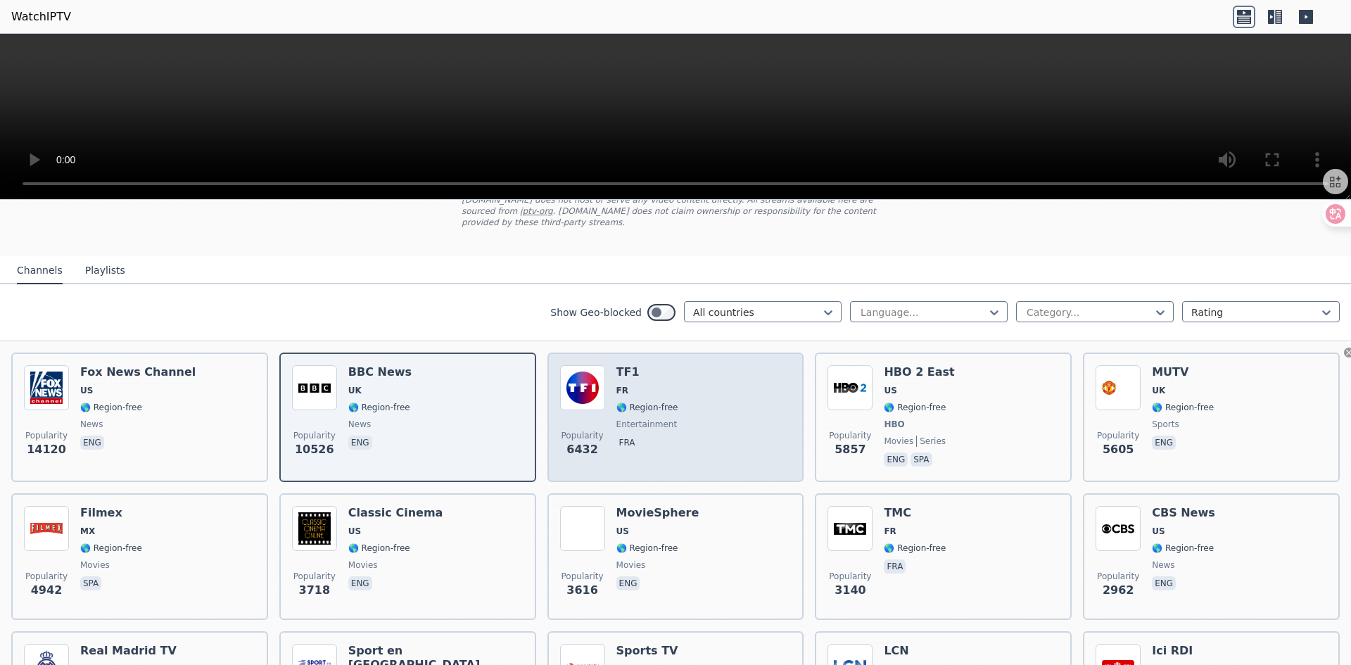
click at [602, 399] on div "Popularity 6432 TF1 FR 🌎 Region-free entertainment fra" at bounding box center [676, 417] width 232 height 104
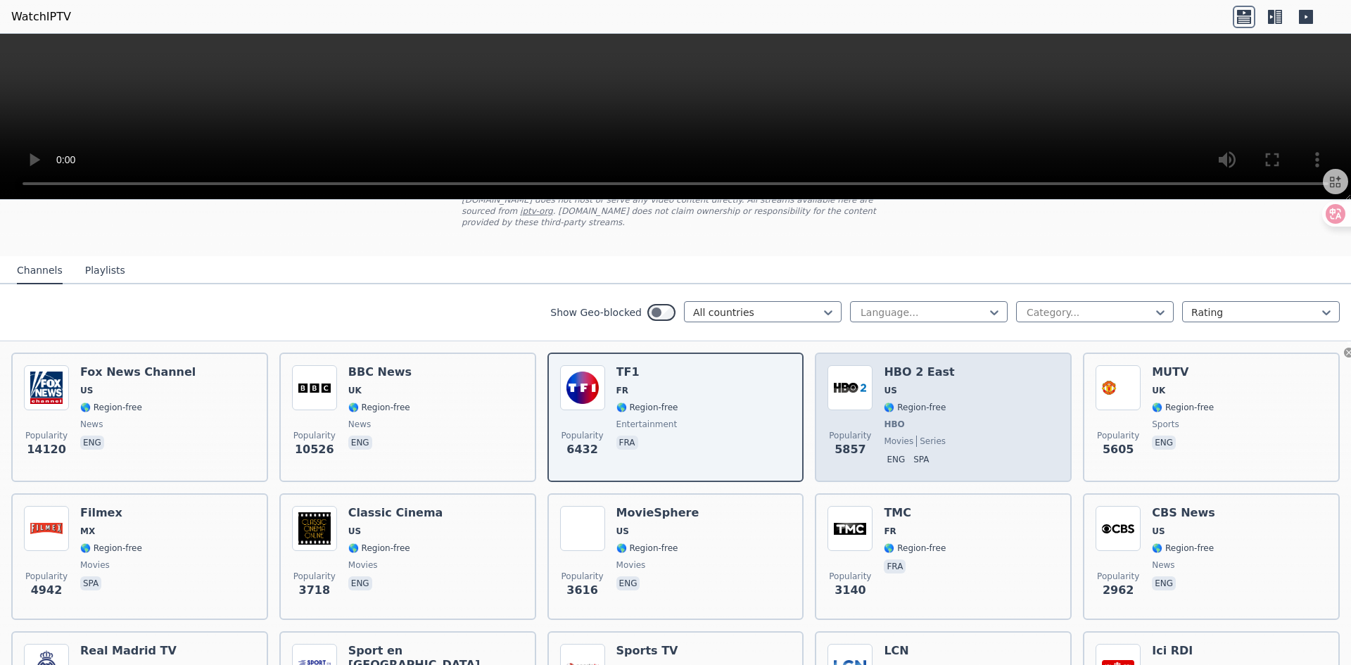
click at [903, 419] on span "HBO" at bounding box center [919, 424] width 70 height 11
